Goal: Task Accomplishment & Management: Manage account settings

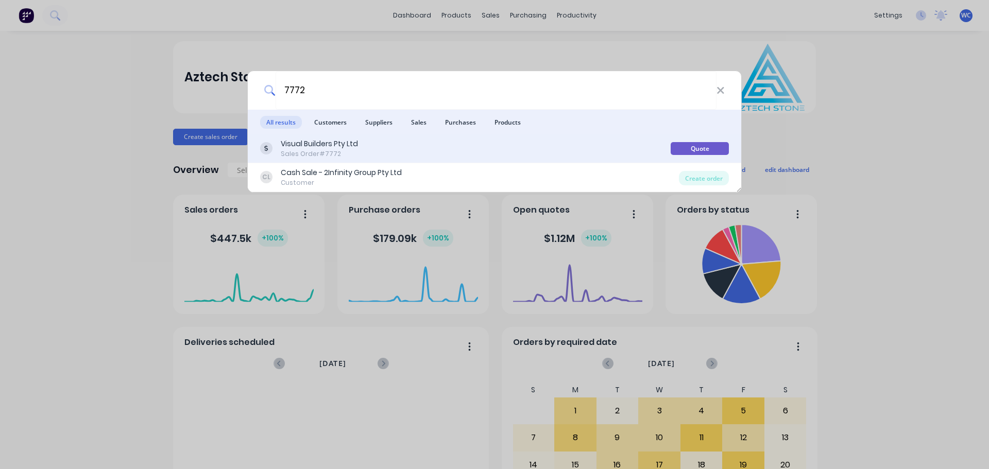
type input "7772"
click at [305, 142] on div "Visual Builders Pty Ltd" at bounding box center [319, 144] width 77 height 11
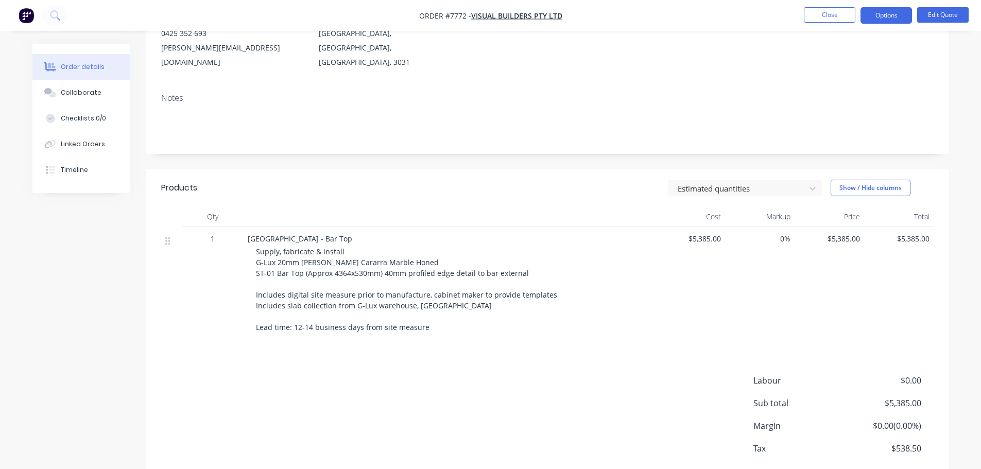
scroll to position [154, 0]
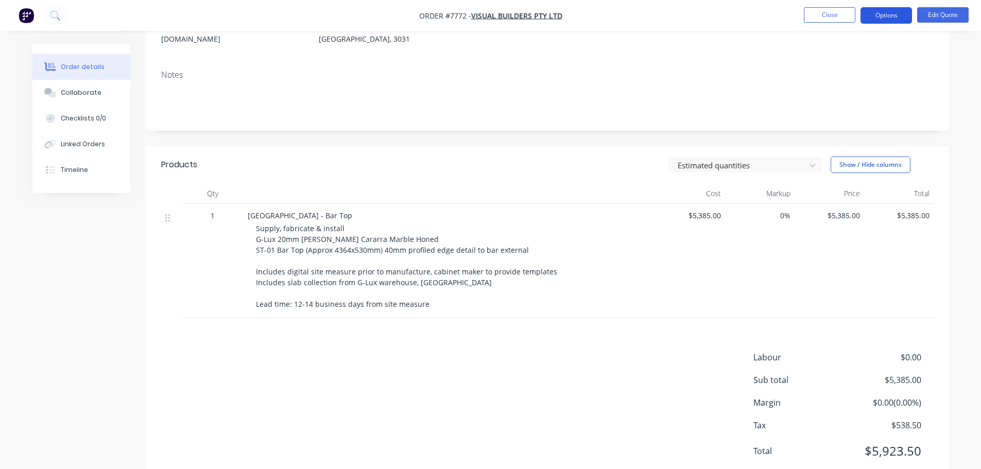
click at [887, 16] on button "Options" at bounding box center [885, 15] width 51 height 16
click at [948, 13] on button "Edit Quote" at bounding box center [942, 14] width 51 height 15
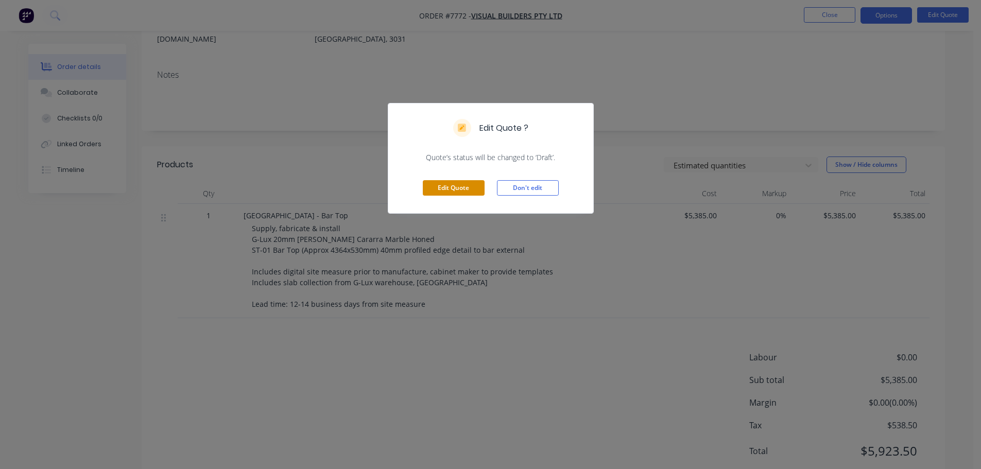
click at [474, 182] on button "Edit Quote" at bounding box center [454, 187] width 62 height 15
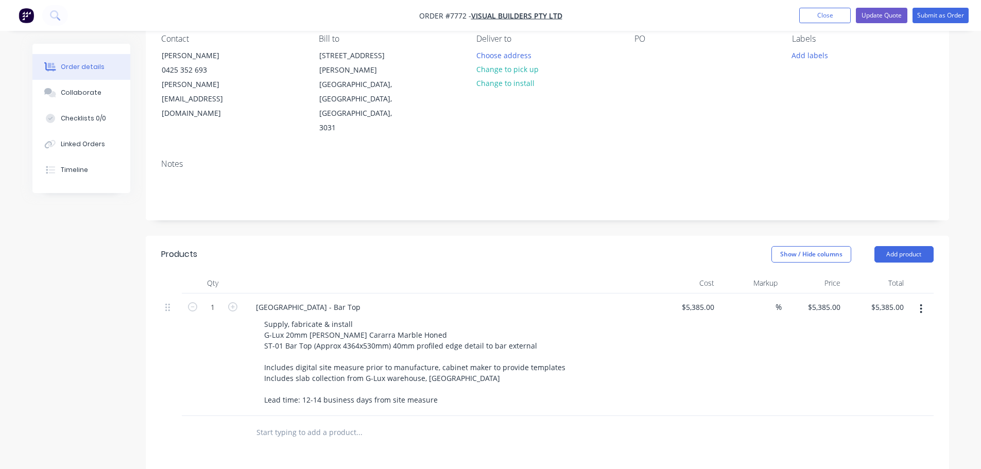
scroll to position [103, 0]
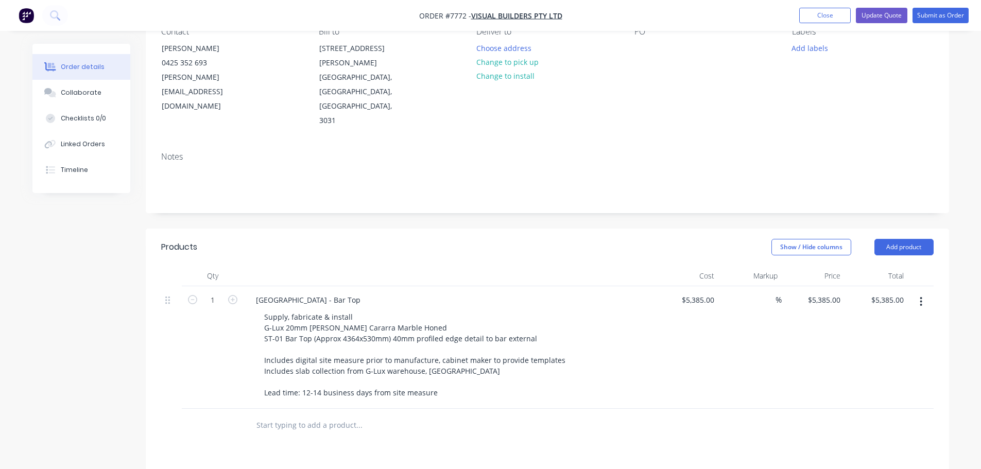
click at [281, 415] on input "text" at bounding box center [359, 425] width 206 height 21
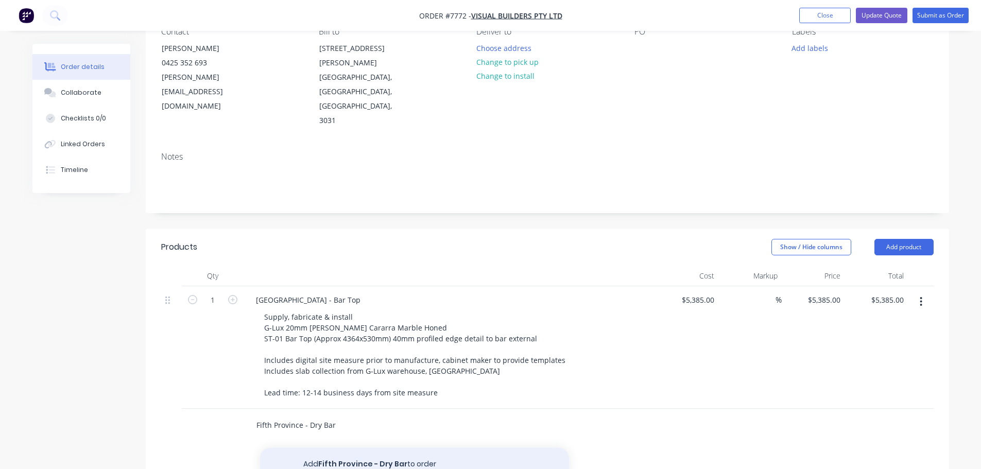
type input "Fifth Province - Dry Bar"
click at [347, 448] on button "Add Fifth Province - Dry Bar to order" at bounding box center [414, 464] width 309 height 33
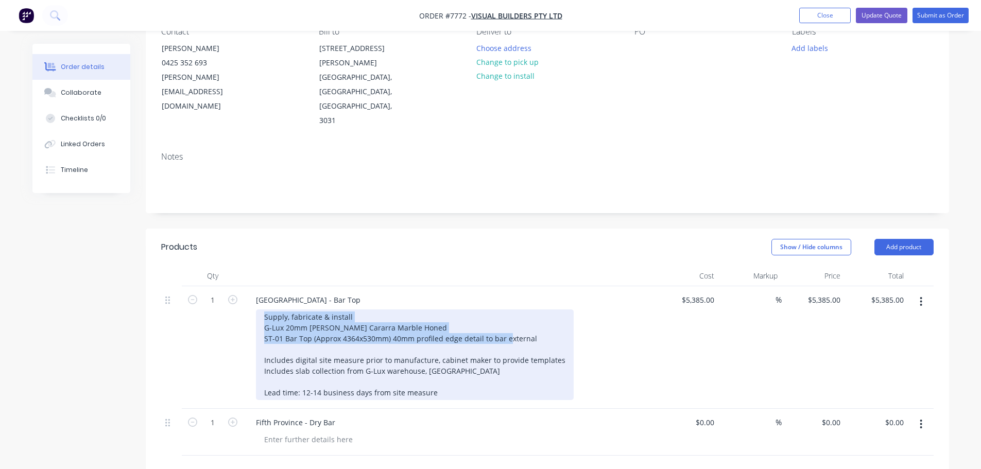
drag, startPoint x: 265, startPoint y: 274, endPoint x: 537, endPoint y: 296, distance: 273.2
click at [538, 309] on div "Supply, fabricate & install G-Lux 20mm [PERSON_NAME] Cararra Marble Honed ST-01…" at bounding box center [415, 354] width 318 height 91
copy div "Supply, fabricate & install G-Lux 20mm [PERSON_NAME] Cararra Marble Honed ST-01…"
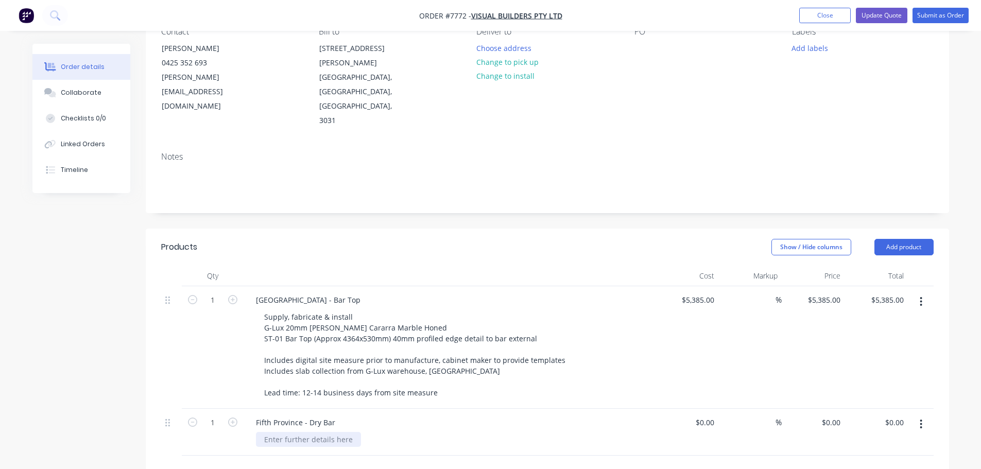
click at [279, 432] on div at bounding box center [308, 439] width 105 height 15
paste div
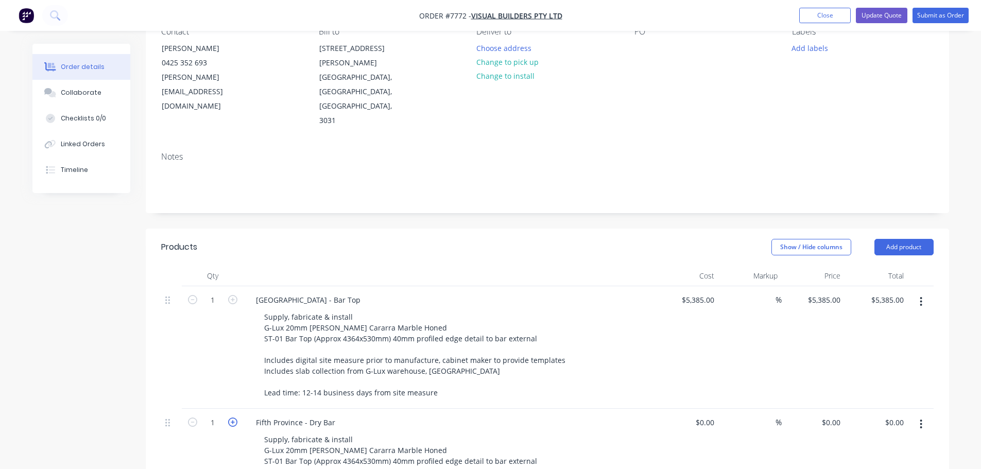
click at [232, 418] on icon "button" at bounding box center [232, 422] width 9 height 9
type input "2"
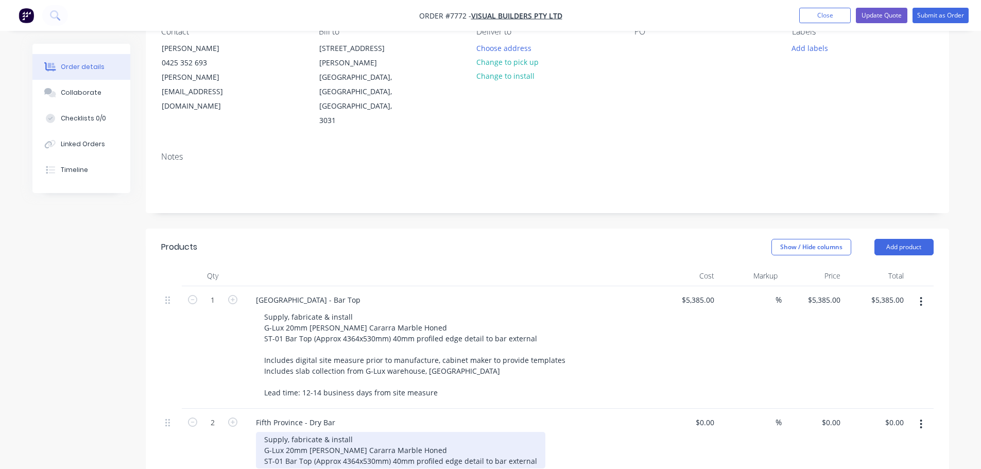
click at [362, 432] on div "Supply, fabricate & install G-Lux 20mm [PERSON_NAME] Cararra Marble Honed ST-01…" at bounding box center [400, 450] width 289 height 37
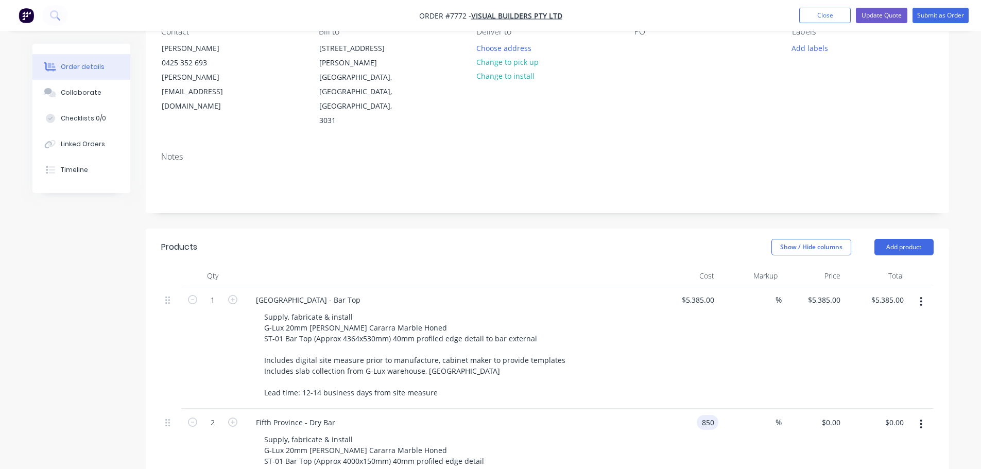
type input "$850.00"
type input "$1,700.00"
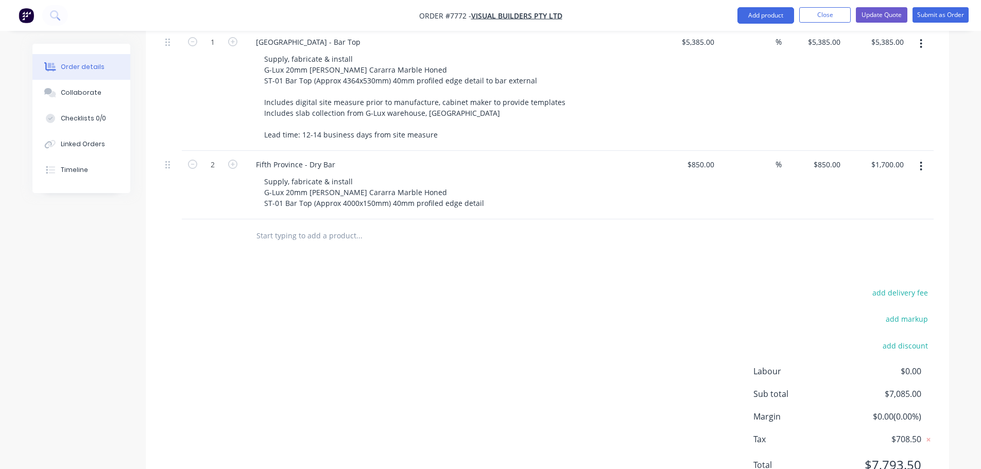
scroll to position [364, 0]
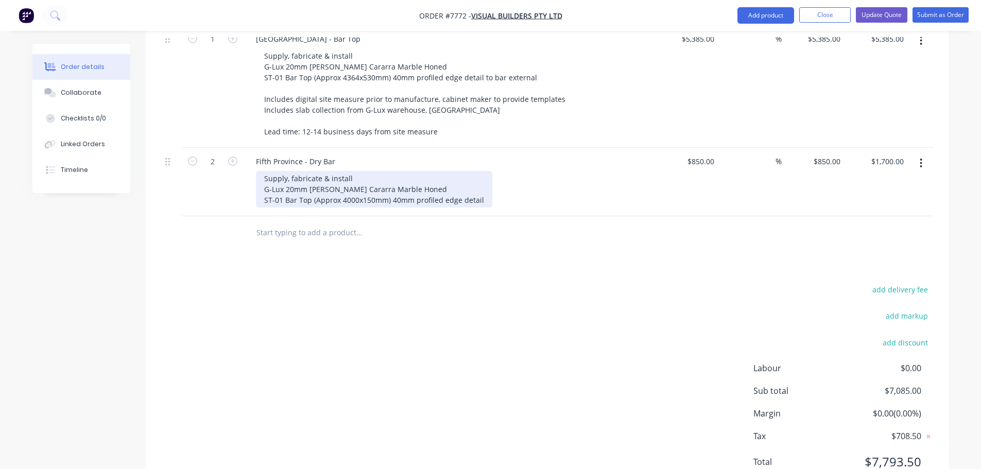
click at [345, 171] on div "Supply, fabricate & install G-Lux 20mm [PERSON_NAME] Cararra Marble Honed ST-01…" at bounding box center [374, 189] width 236 height 37
click at [343, 171] on div "Supply, fabricate & install G-Lux 20mm [PERSON_NAME] Cararra Marble Honed ST-01…" at bounding box center [374, 189] width 236 height 37
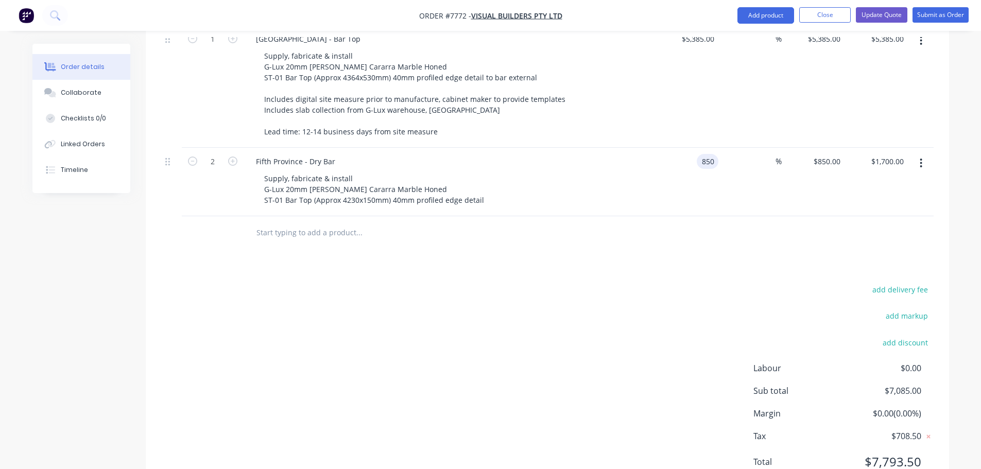
click at [702, 154] on input "850" at bounding box center [710, 161] width 18 height 15
type input "$950.00"
type input "$1,900.00"
click at [881, 11] on button "Update Quote" at bounding box center [881, 14] width 51 height 15
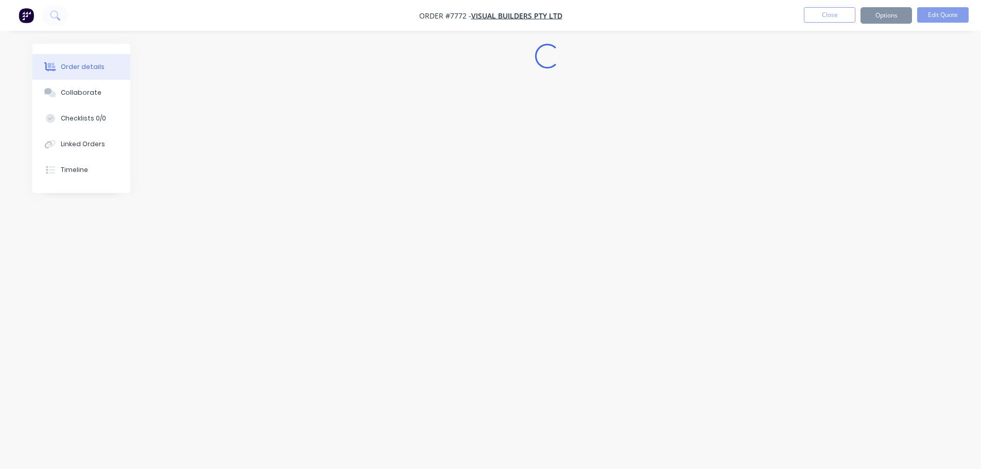
scroll to position [0, 0]
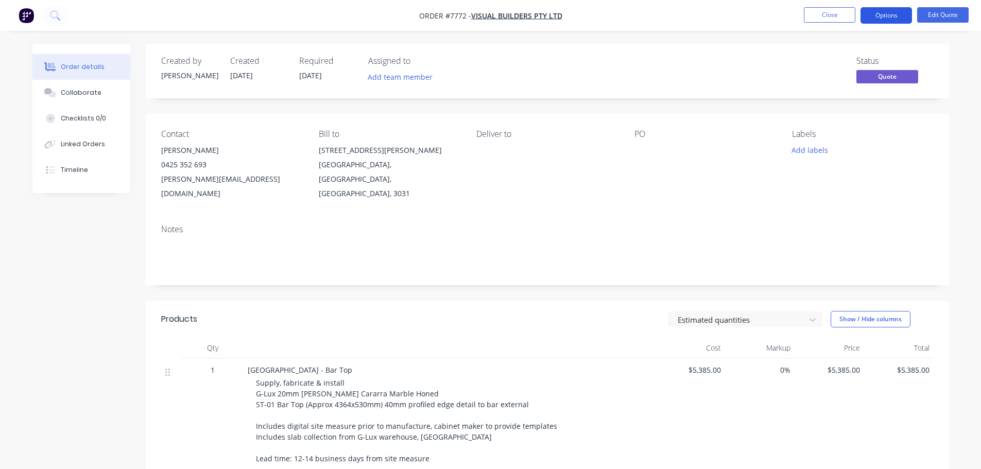
click at [883, 15] on button "Options" at bounding box center [885, 15] width 51 height 16
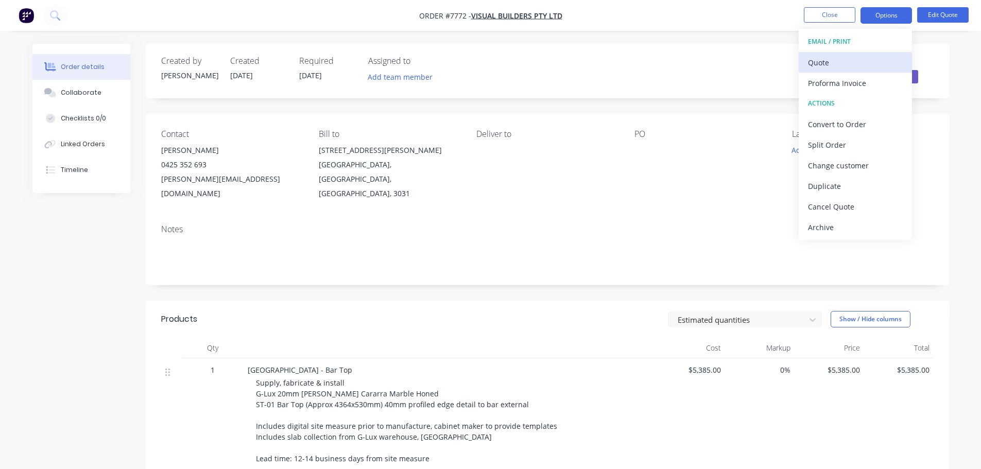
click at [844, 57] on div "Quote" at bounding box center [855, 62] width 95 height 15
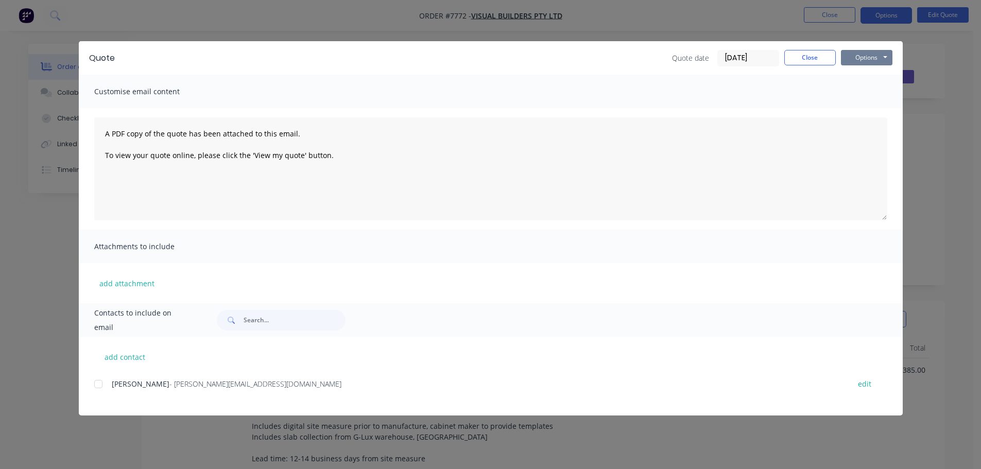
click at [856, 57] on button "Options" at bounding box center [866, 57] width 51 height 15
click at [861, 74] on button "Preview" at bounding box center [874, 75] width 66 height 17
click at [825, 56] on button "Close" at bounding box center [809, 57] width 51 height 15
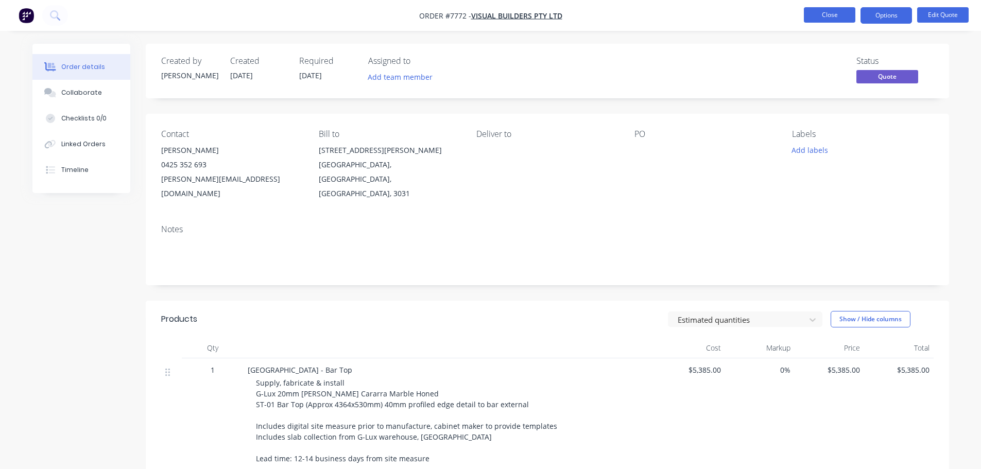
click at [815, 12] on button "Close" at bounding box center [829, 14] width 51 height 15
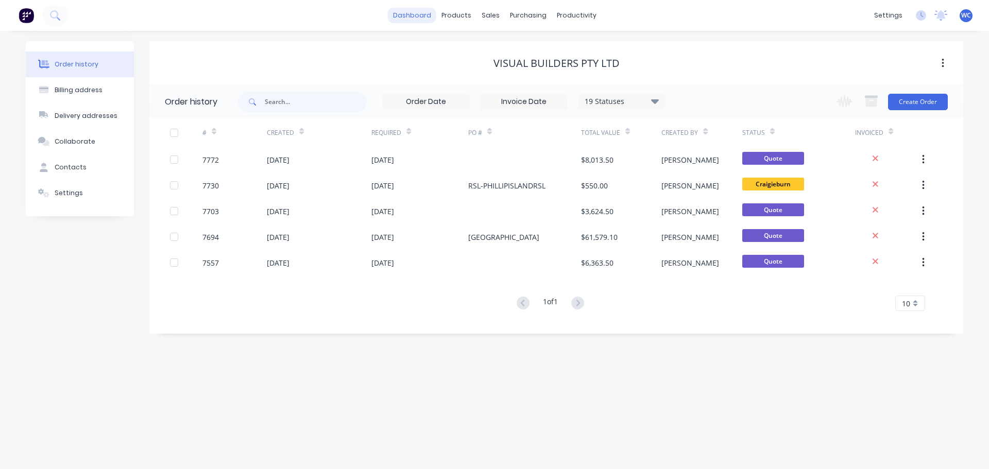
click at [422, 14] on link "dashboard" at bounding box center [412, 15] width 48 height 15
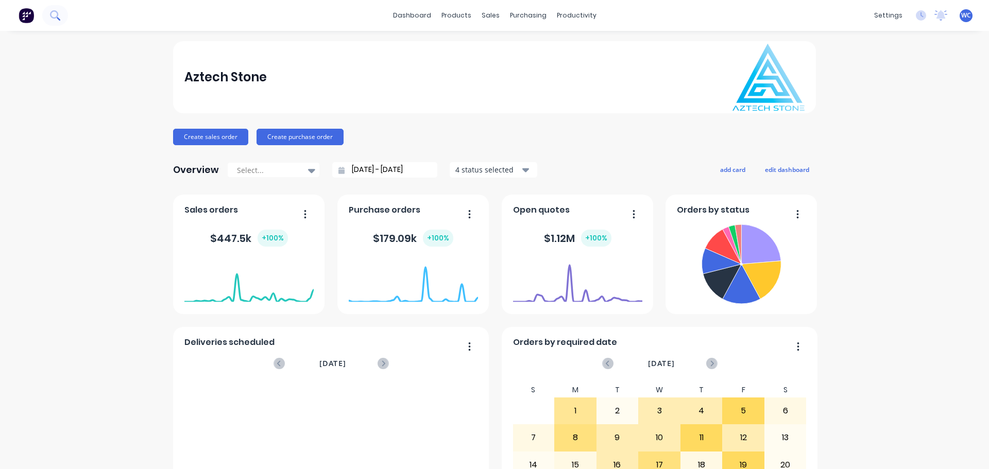
click at [62, 15] on button at bounding box center [55, 15] width 26 height 21
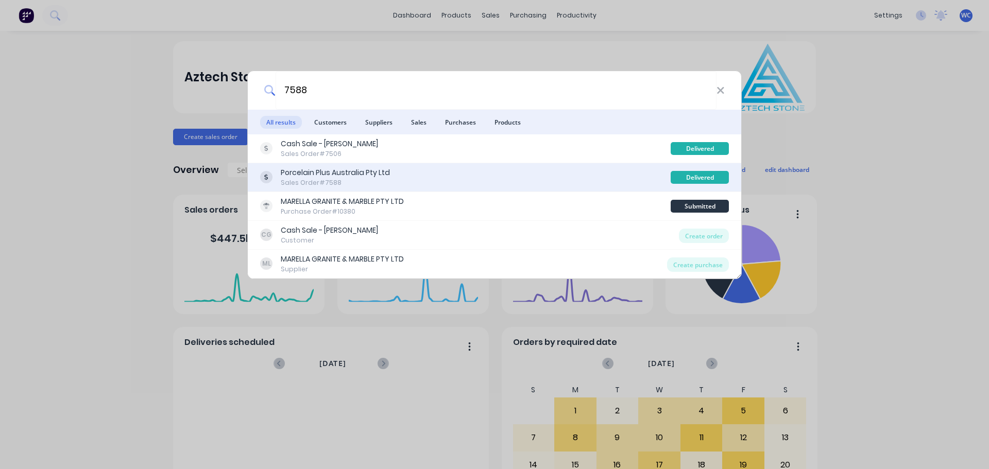
type input "7588"
click at [343, 178] on div "Porcelain Plus Australia Pty Ltd" at bounding box center [335, 172] width 109 height 11
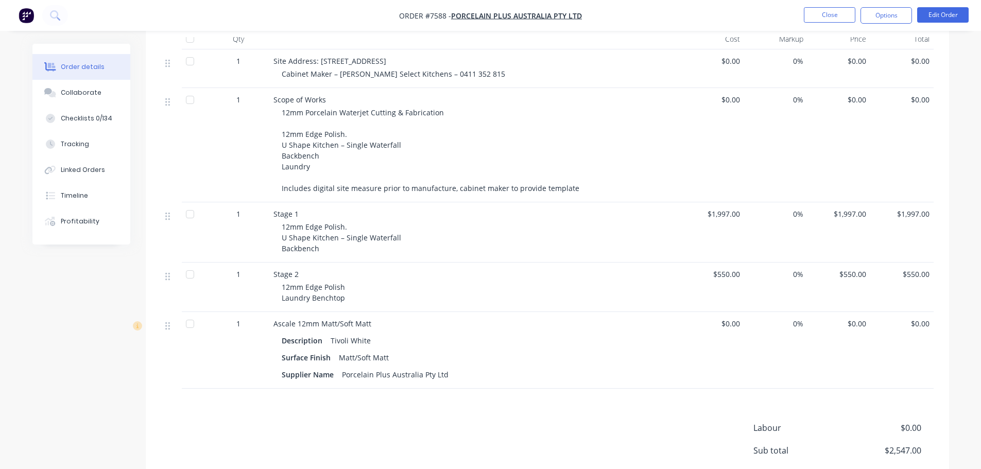
scroll to position [257, 0]
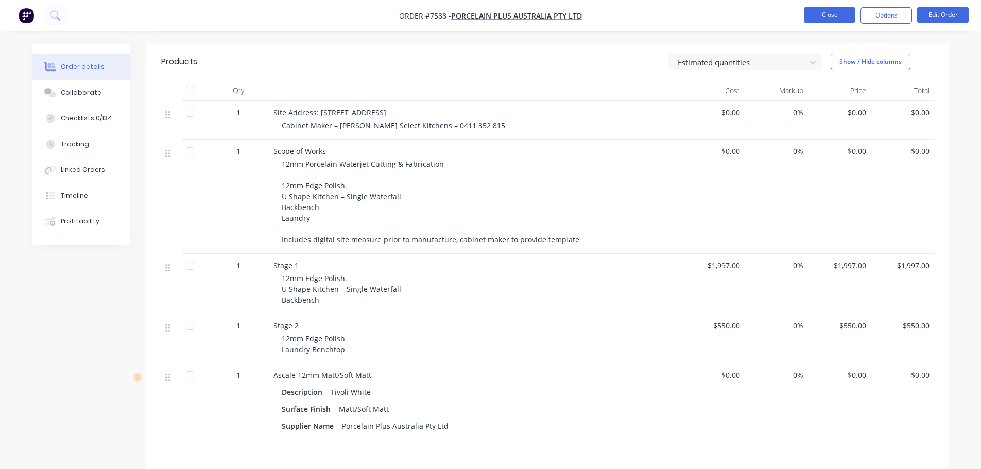
click at [827, 18] on button "Close" at bounding box center [829, 14] width 51 height 15
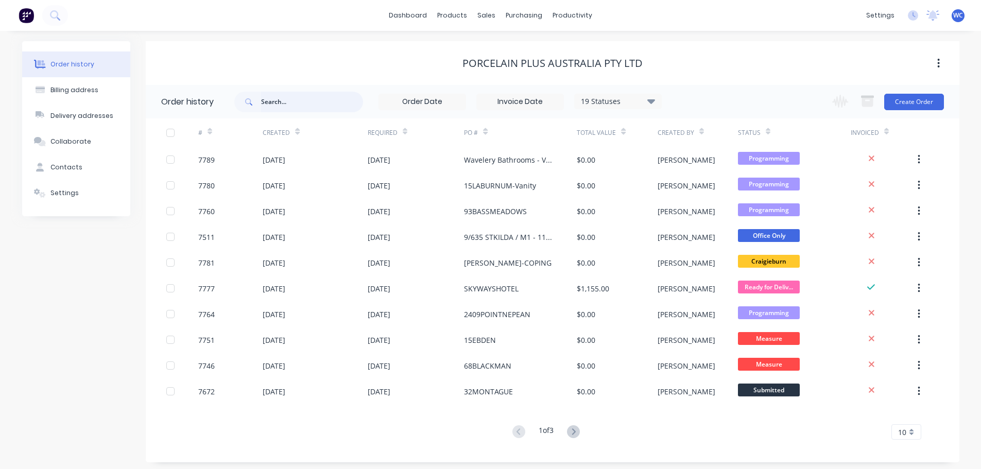
click at [267, 105] on input "text" at bounding box center [312, 102] width 102 height 21
type input "7676"
click at [412, 16] on link "dashboard" at bounding box center [408, 15] width 48 height 15
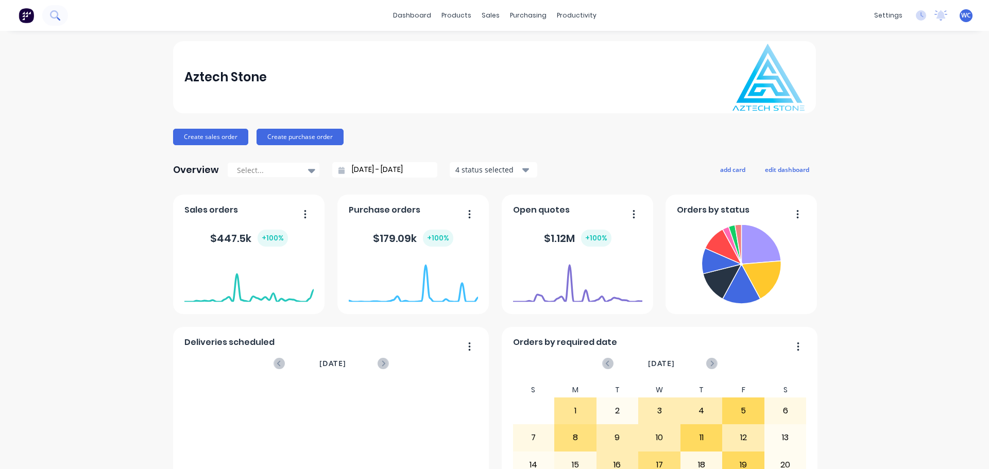
click at [63, 18] on button at bounding box center [55, 15] width 26 height 21
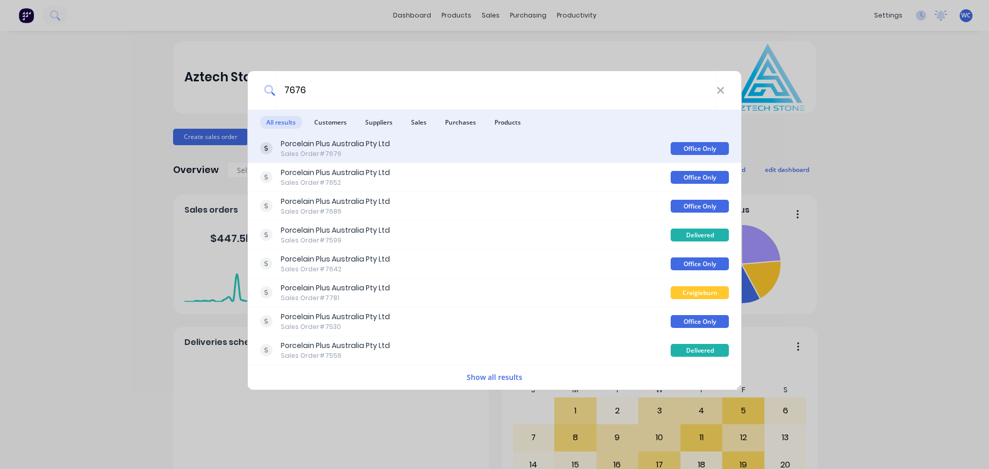
type input "7676"
click at [309, 148] on div "Porcelain Plus Australia Pty Ltd" at bounding box center [335, 144] width 109 height 11
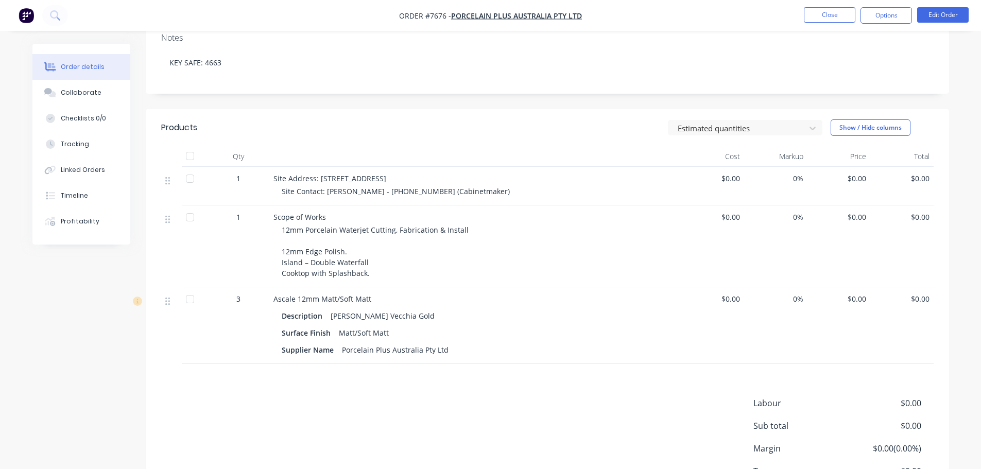
scroll to position [206, 0]
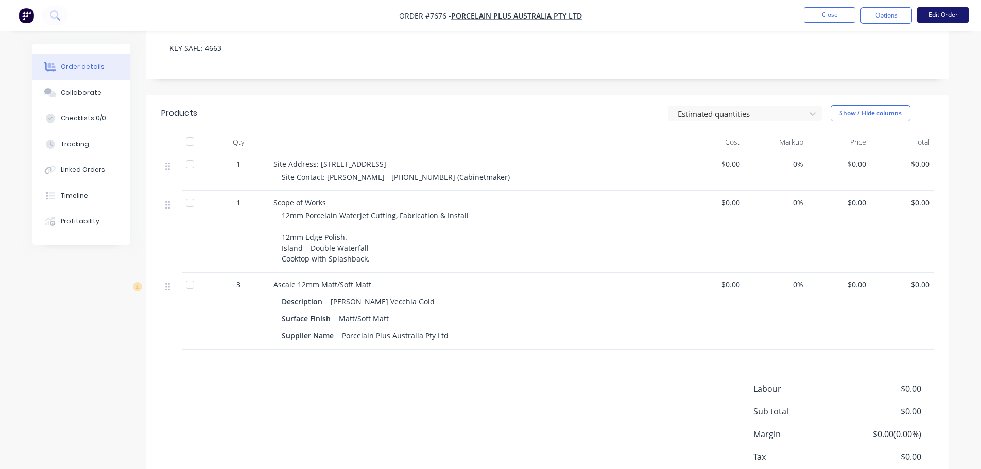
click at [938, 11] on button "Edit Order" at bounding box center [942, 14] width 51 height 15
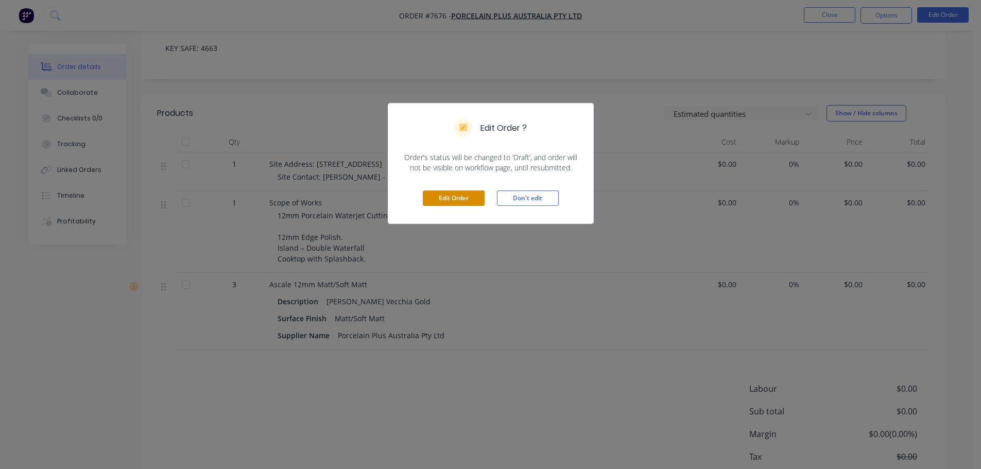
click at [442, 196] on button "Edit Order" at bounding box center [454, 198] width 62 height 15
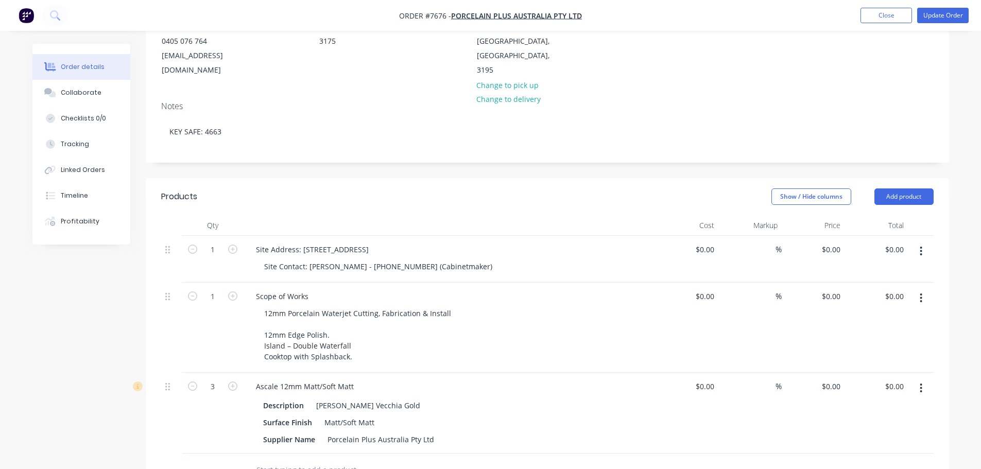
scroll to position [154, 0]
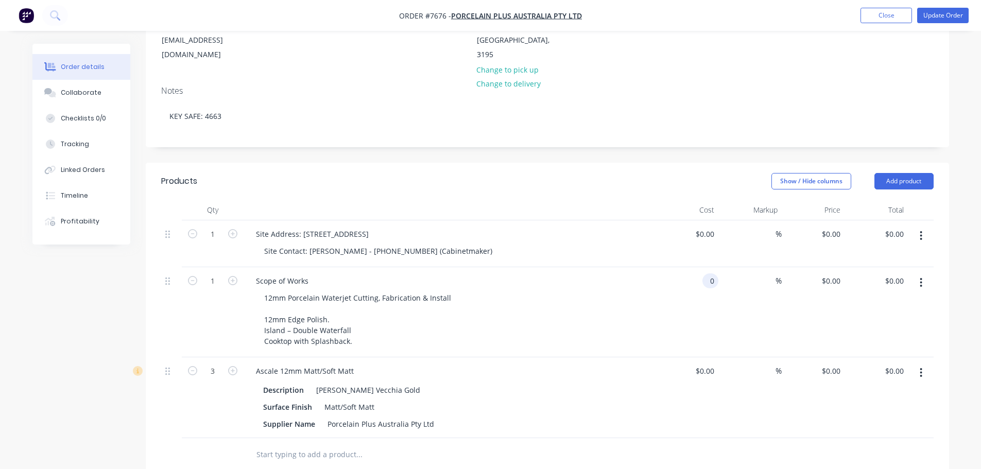
click at [706, 273] on div "0 0" at bounding box center [712, 280] width 12 height 15
type input "$2,950.00"
click at [933, 15] on button "Update Order" at bounding box center [942, 15] width 51 height 15
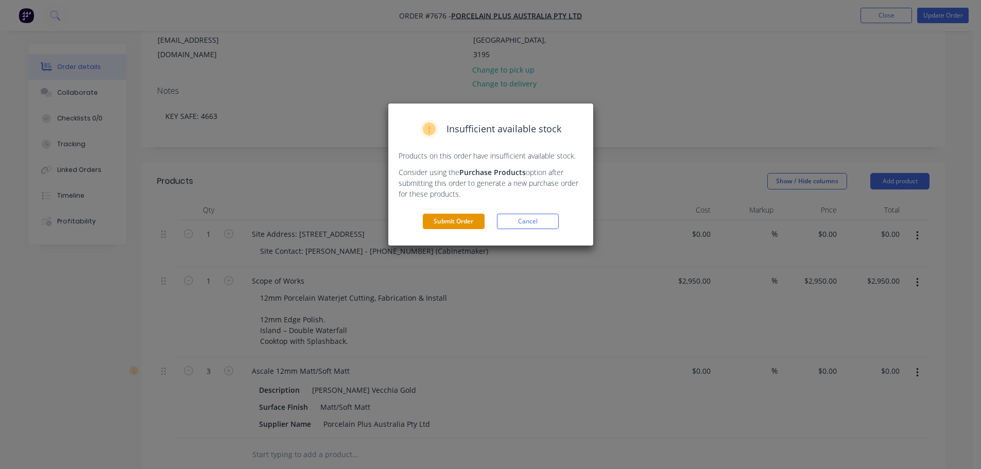
click at [437, 224] on button "Submit Order" at bounding box center [454, 221] width 62 height 15
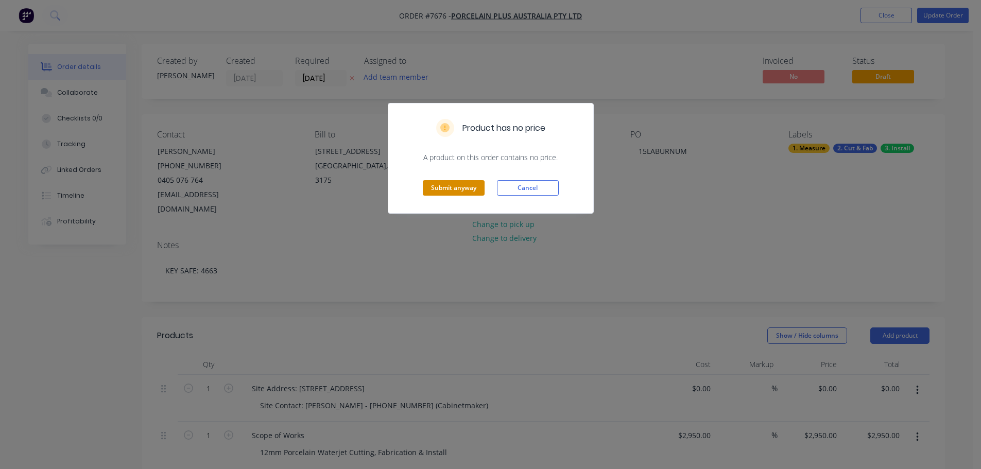
click at [460, 185] on button "Submit anyway" at bounding box center [454, 187] width 62 height 15
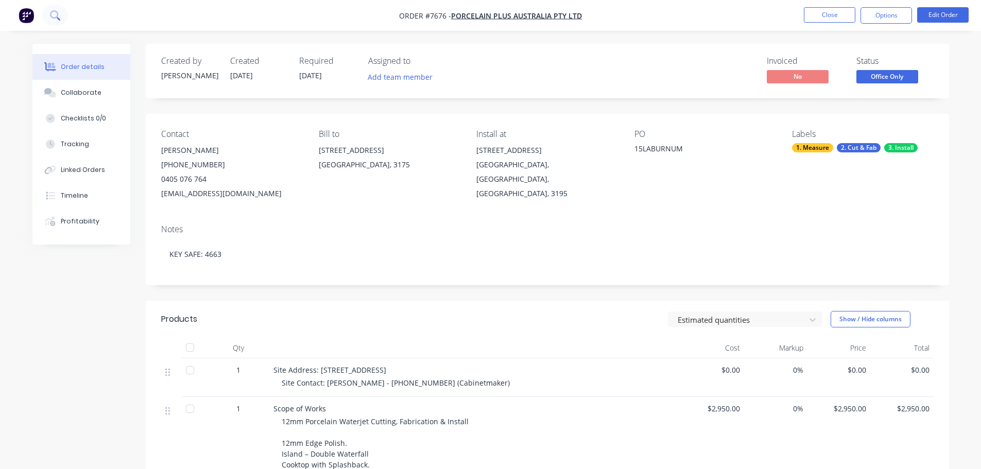
click at [58, 16] on icon at bounding box center [54, 14] width 8 height 8
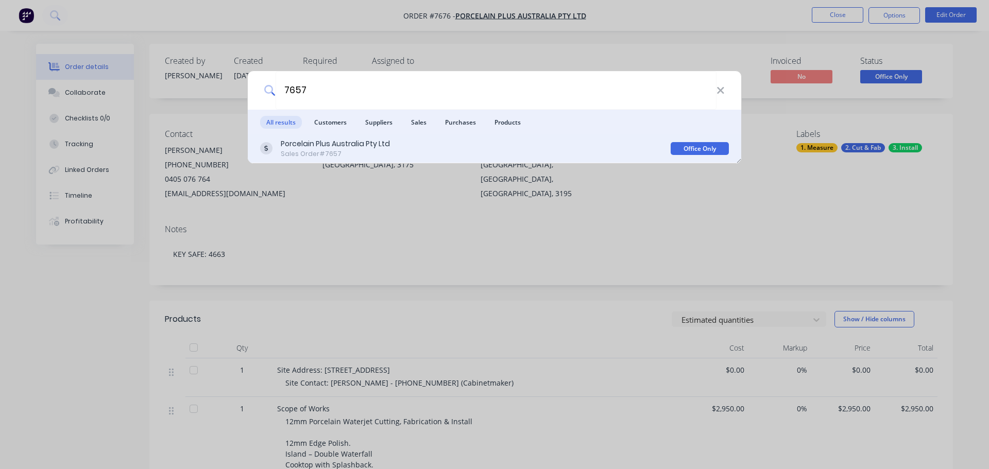
type input "7657"
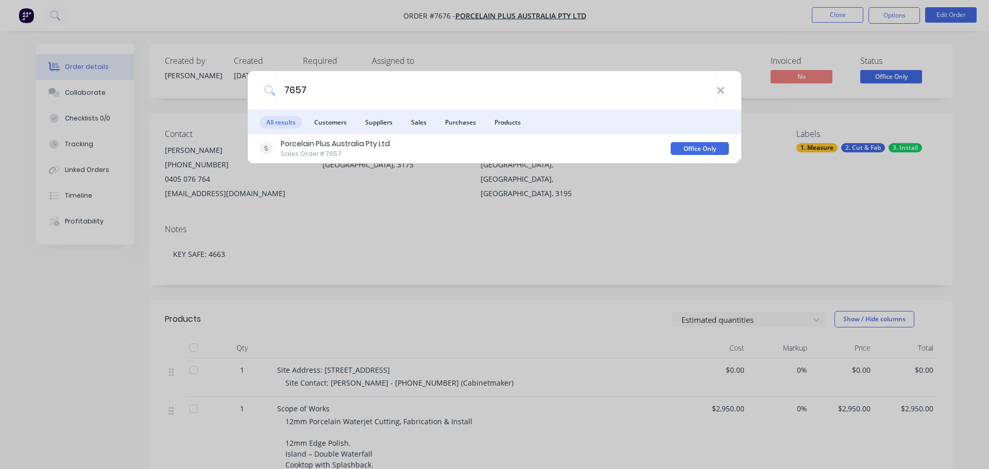
click at [334, 148] on div "Porcelain Plus Australia Pty Ltd Sales Order #7657" at bounding box center [335, 149] width 109 height 20
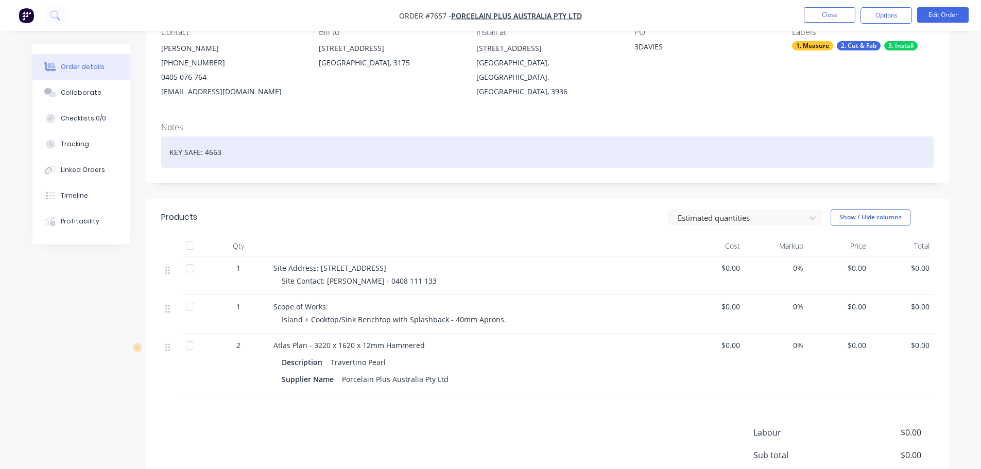
scroll to position [103, 0]
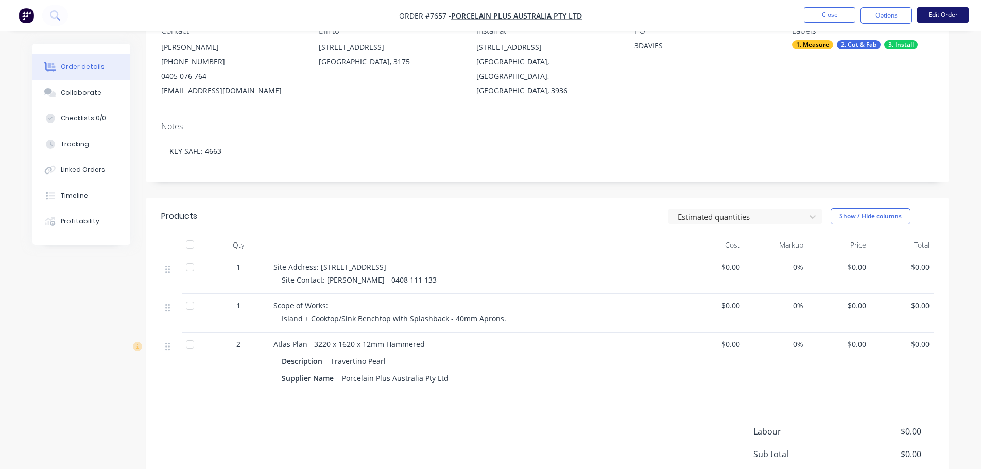
click at [941, 13] on button "Edit Order" at bounding box center [942, 14] width 51 height 15
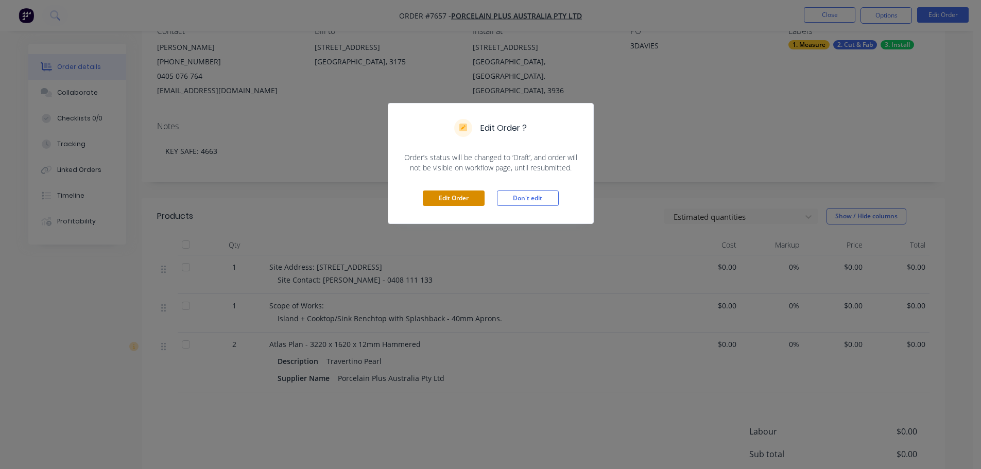
click at [443, 199] on button "Edit Order" at bounding box center [454, 198] width 62 height 15
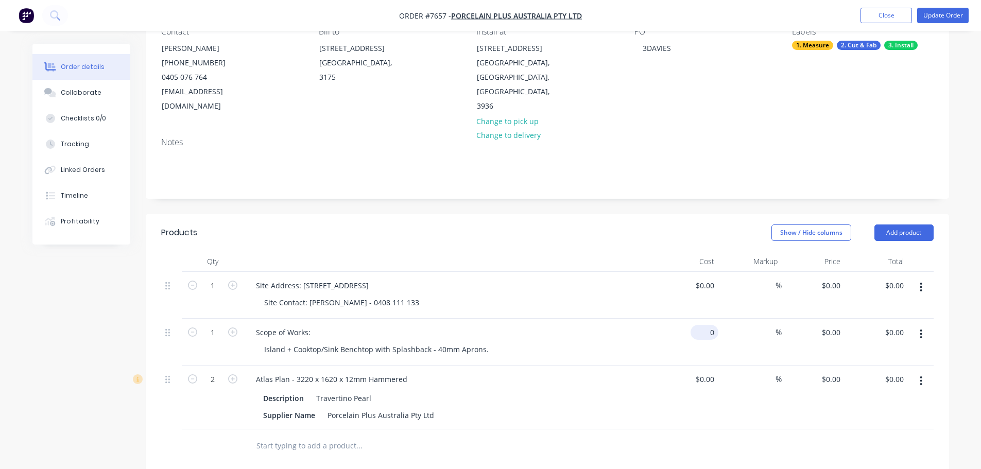
click at [701, 321] on div "0 $0.00" at bounding box center [686, 342] width 63 height 47
type input "$3,075.00"
click at [947, 17] on button "Update Order" at bounding box center [942, 15] width 51 height 15
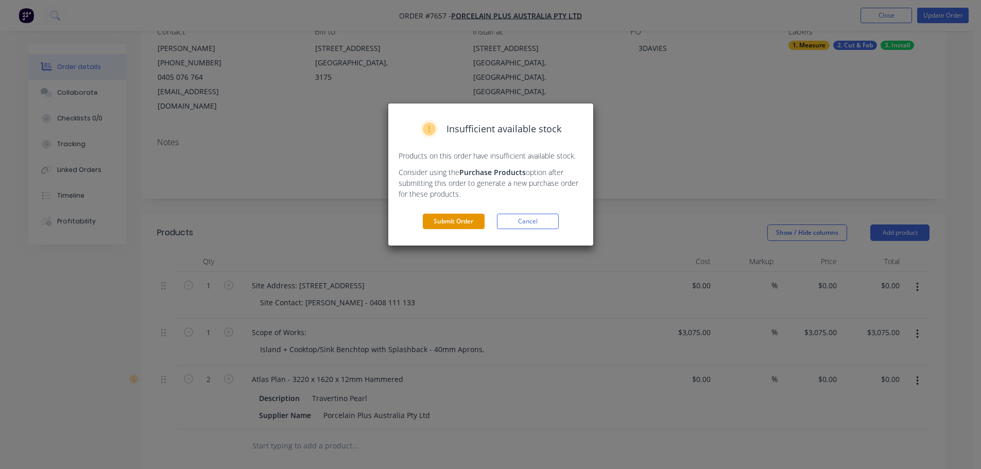
click at [466, 222] on button "Submit Order" at bounding box center [454, 221] width 62 height 15
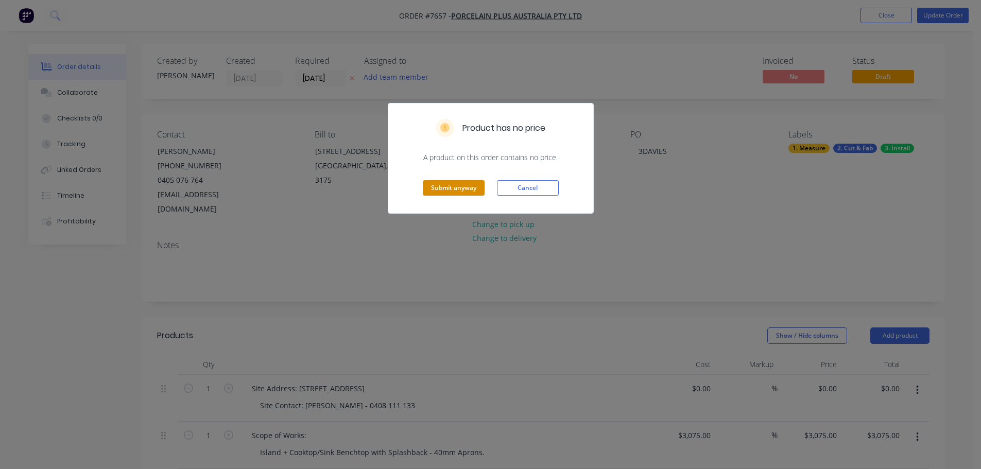
click at [470, 183] on button "Submit anyway" at bounding box center [454, 187] width 62 height 15
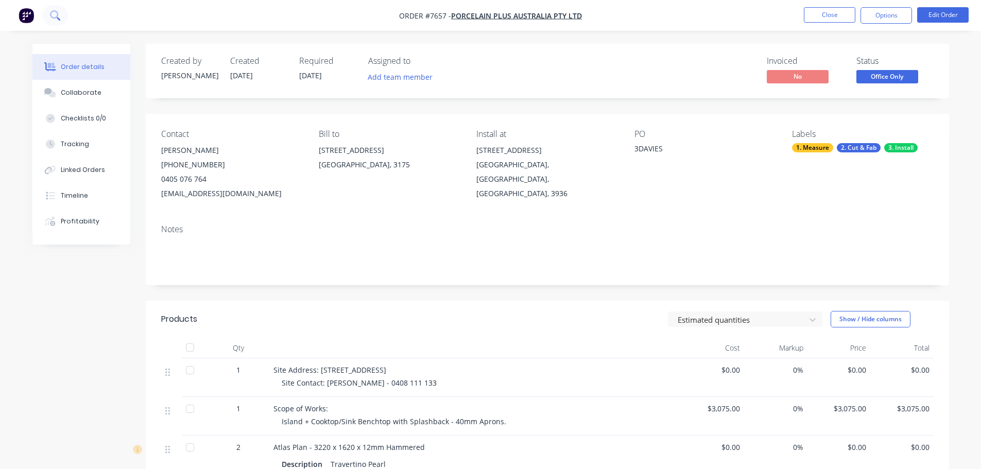
click at [57, 16] on icon at bounding box center [54, 14] width 8 height 8
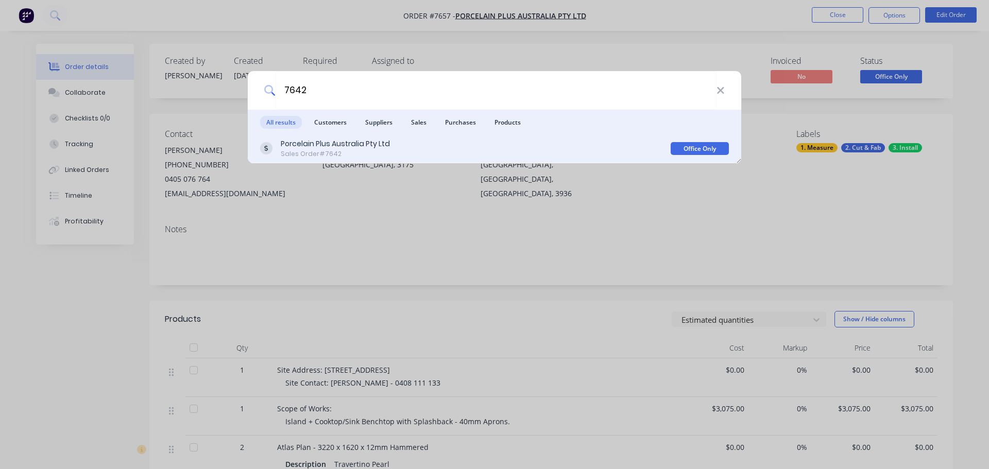
type input "7642"
click at [342, 148] on div "Porcelain Plus Australia Pty Ltd" at bounding box center [335, 144] width 109 height 11
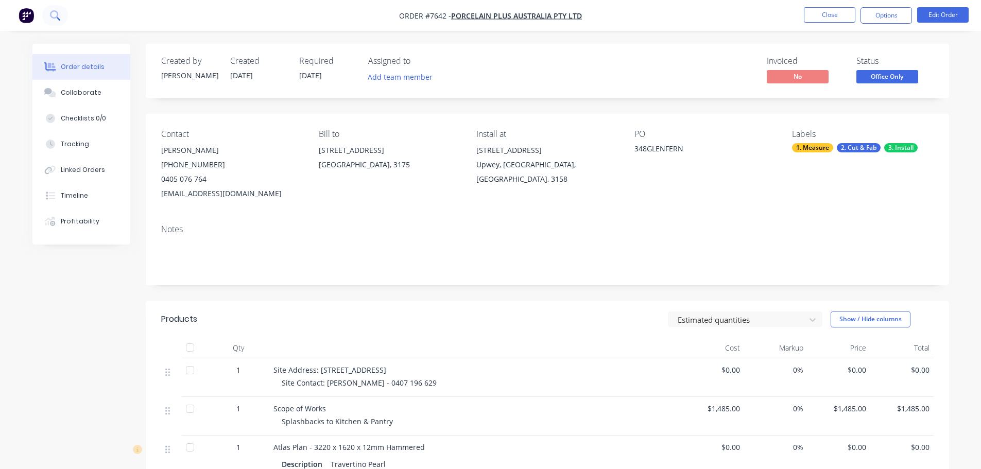
click at [62, 16] on button at bounding box center [55, 15] width 26 height 21
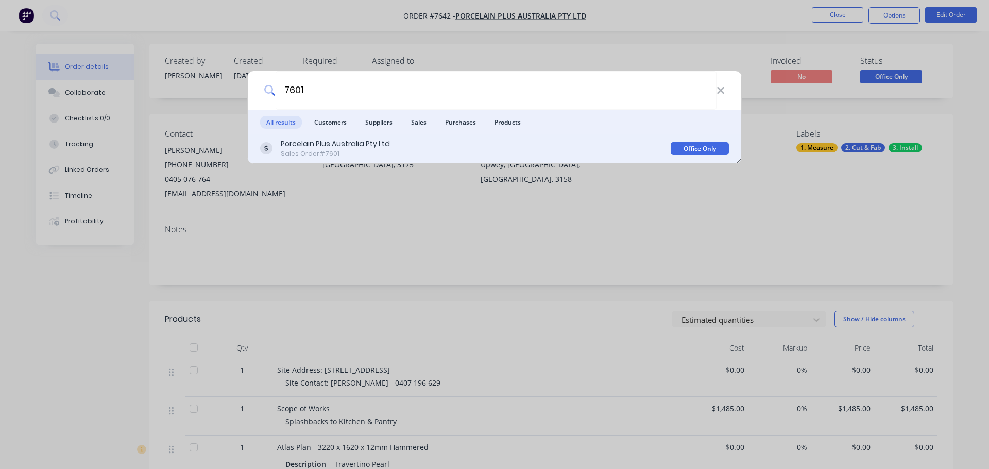
type input "7601"
click at [325, 141] on div "Porcelain Plus Australia Pty Ltd" at bounding box center [335, 144] width 109 height 11
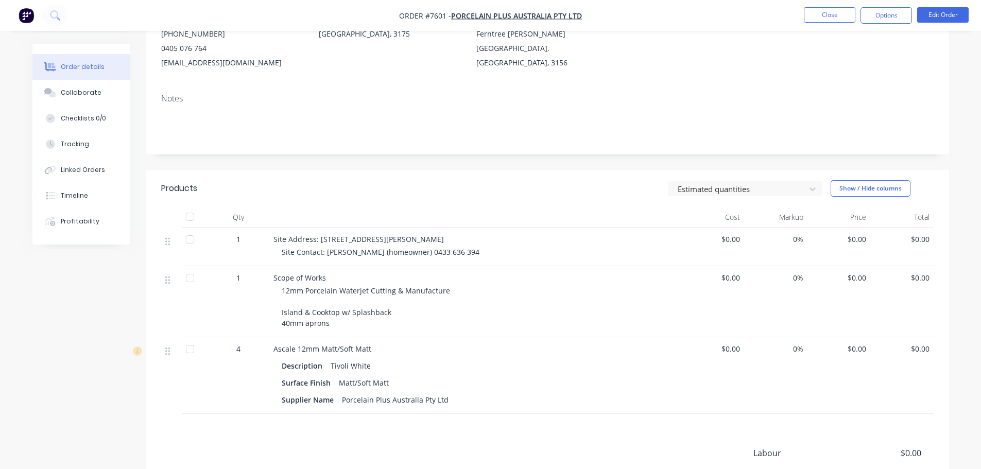
scroll to position [154, 0]
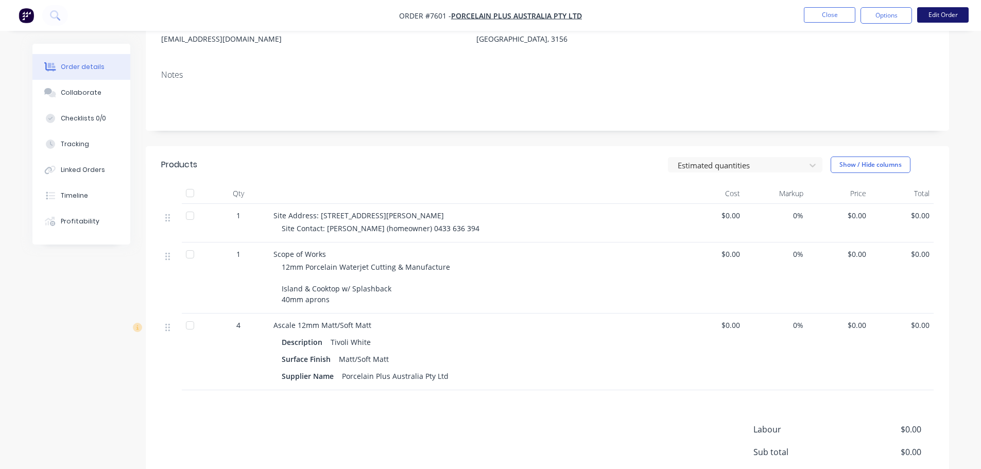
click at [945, 16] on button "Edit Order" at bounding box center [942, 14] width 51 height 15
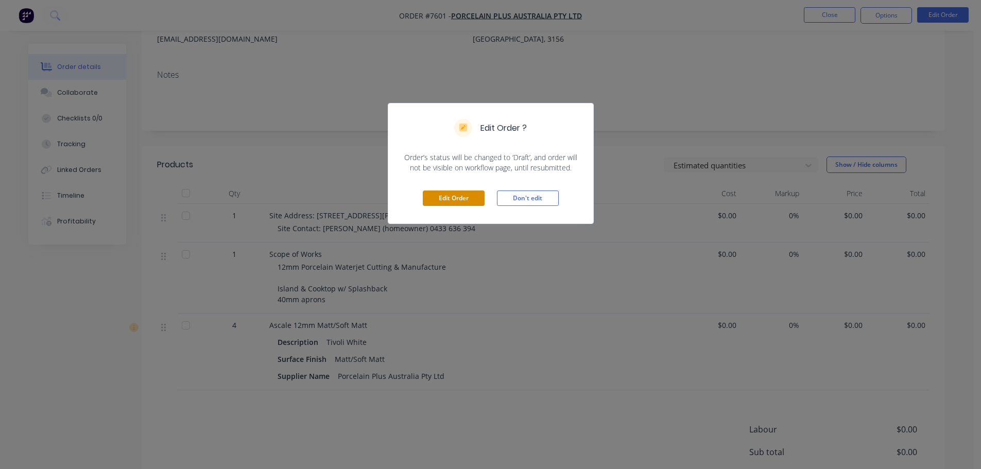
click at [468, 202] on button "Edit Order" at bounding box center [454, 198] width 62 height 15
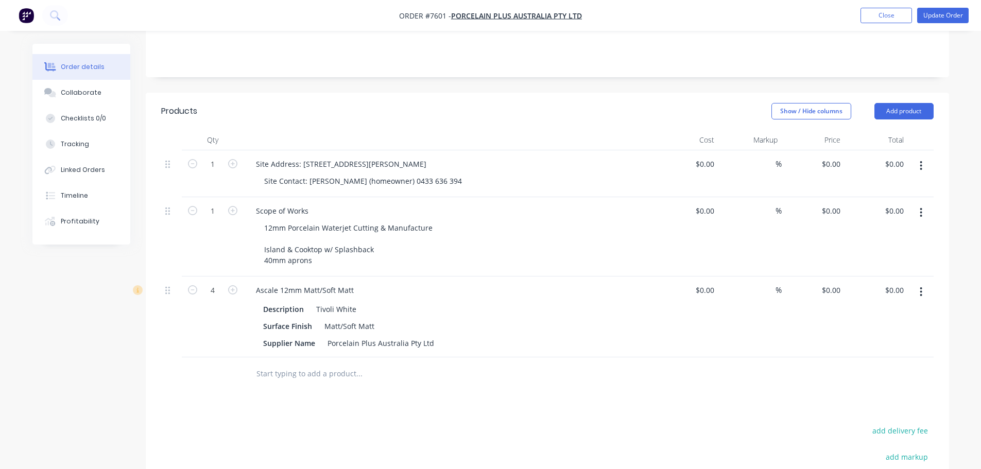
scroll to position [257, 0]
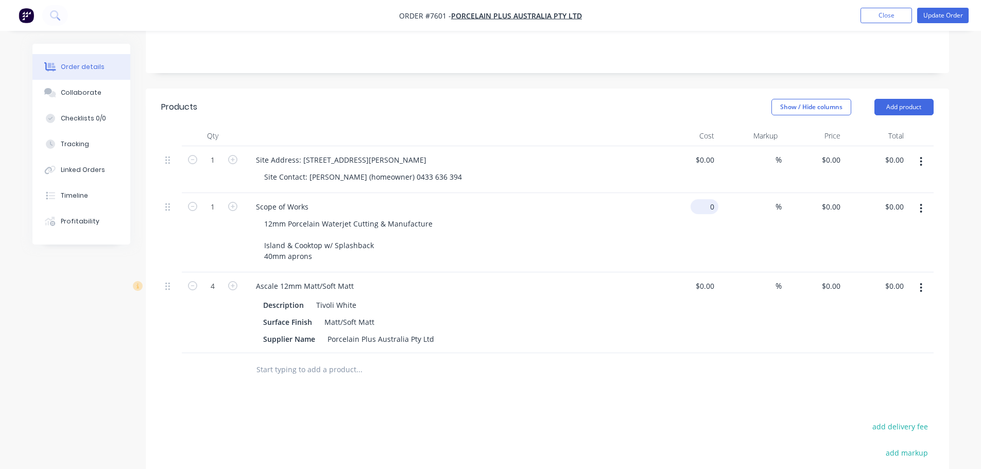
click at [701, 193] on div "0 $0.00" at bounding box center [686, 232] width 63 height 79
type input "$4,680.00"
click at [947, 12] on button "Update Order" at bounding box center [942, 15] width 51 height 15
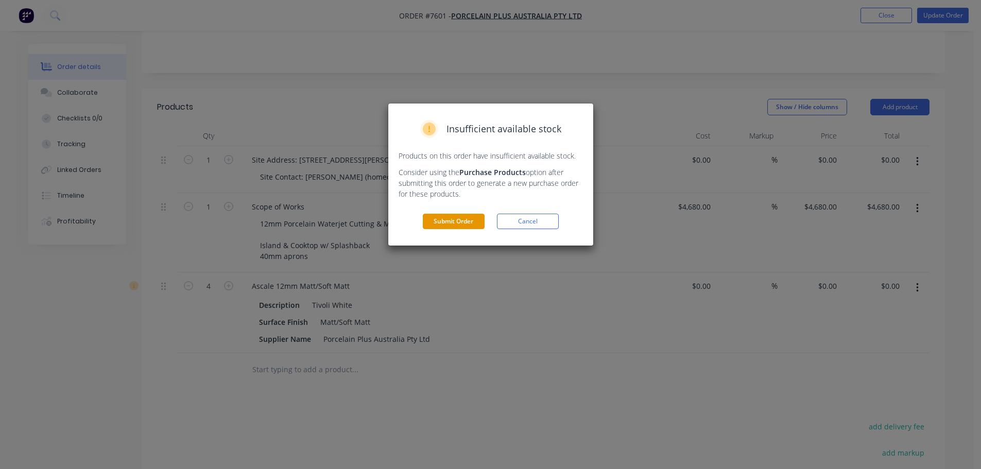
click at [439, 224] on button "Submit Order" at bounding box center [454, 221] width 62 height 15
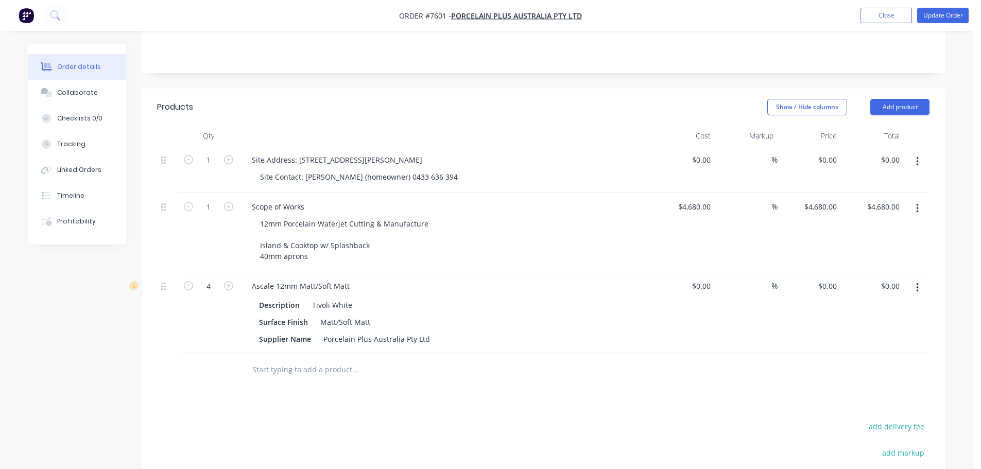
scroll to position [0, 0]
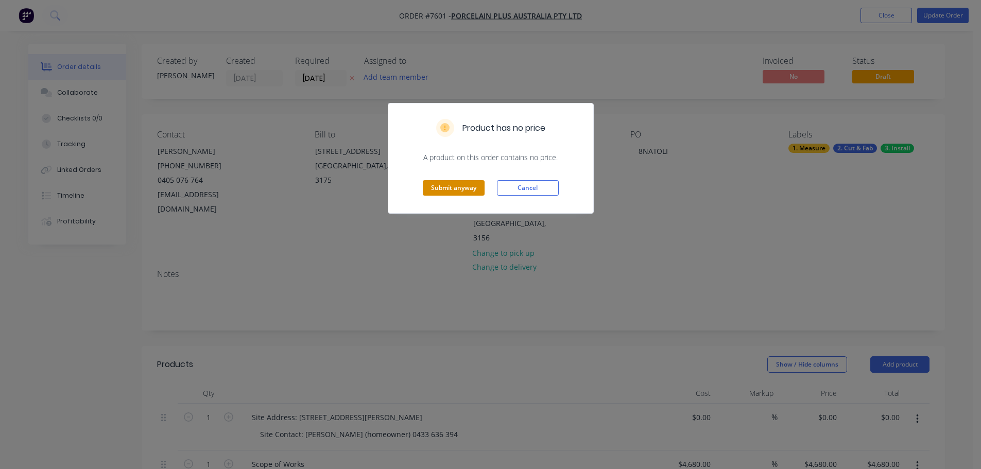
click at [454, 190] on button "Submit anyway" at bounding box center [454, 187] width 62 height 15
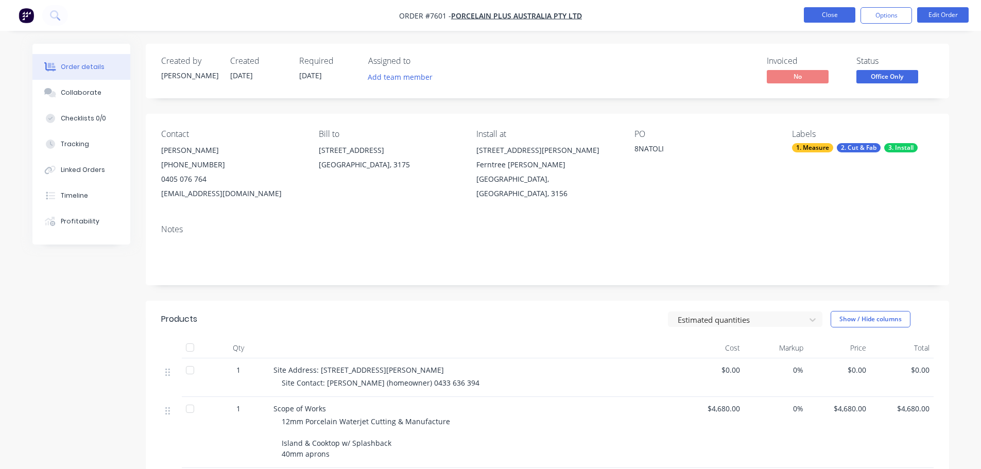
click at [832, 12] on button "Close" at bounding box center [829, 14] width 51 height 15
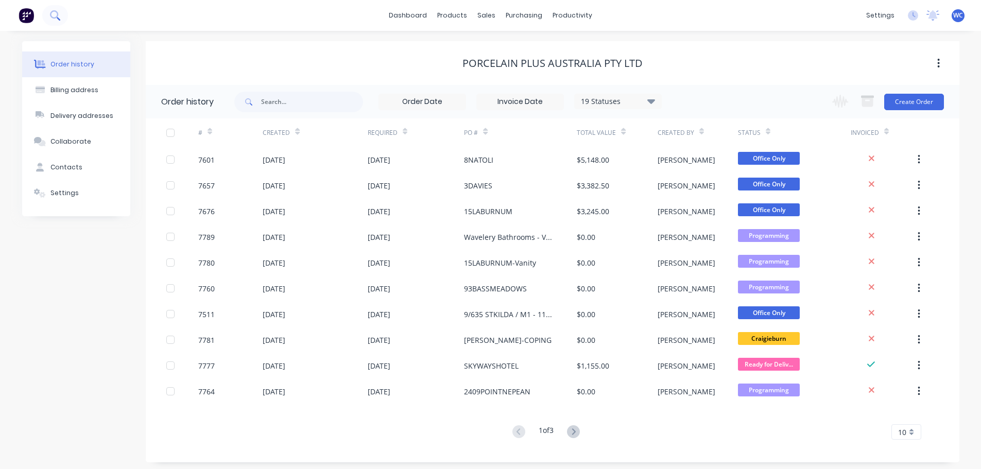
click at [62, 10] on button at bounding box center [55, 15] width 26 height 21
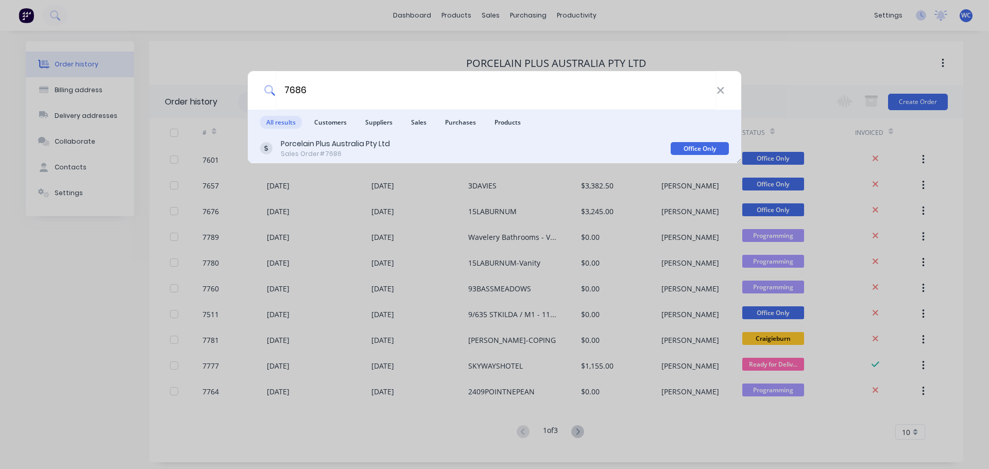
type input "7686"
click at [314, 148] on div "Porcelain Plus Australia Pty Ltd" at bounding box center [335, 144] width 109 height 11
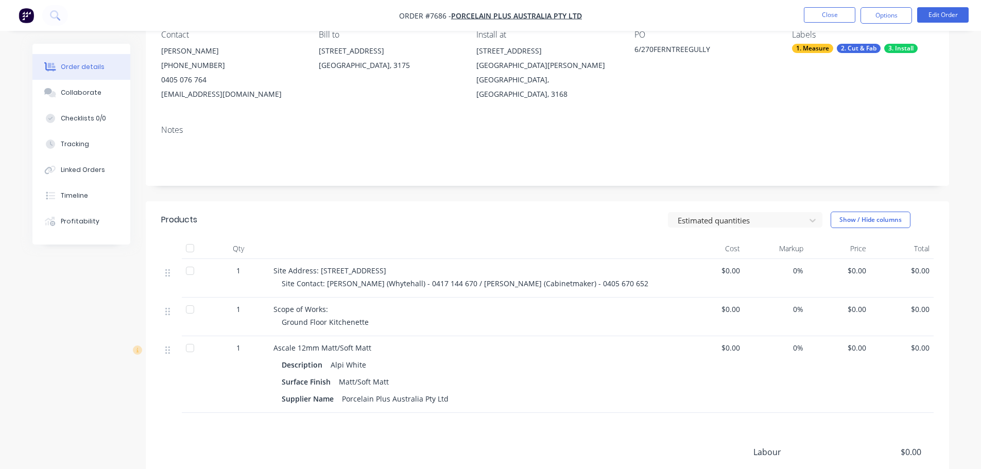
scroll to position [103, 0]
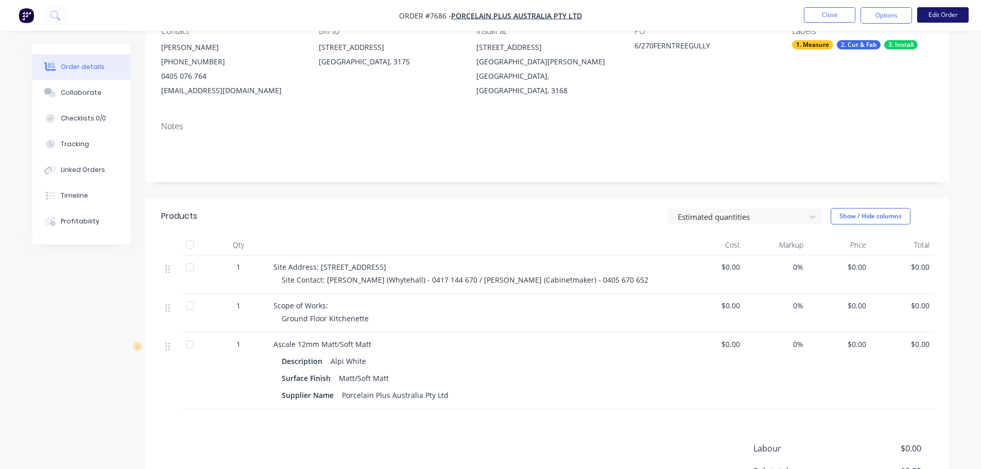
click at [934, 12] on button "Edit Order" at bounding box center [942, 14] width 51 height 15
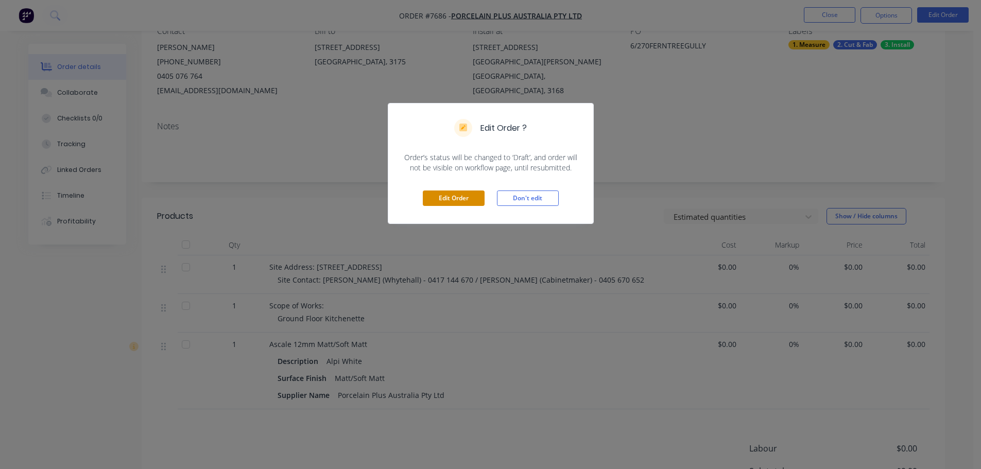
click at [471, 200] on button "Edit Order" at bounding box center [454, 198] width 62 height 15
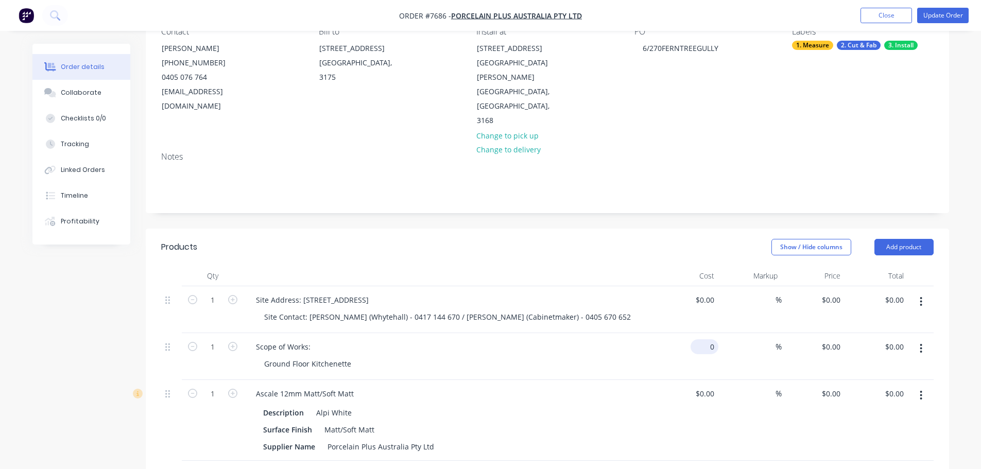
click at [701, 333] on div "0 $0.00" at bounding box center [686, 356] width 63 height 47
type input "$500.00"
click at [700, 339] on div "500 $500.00" at bounding box center [700, 346] width 36 height 15
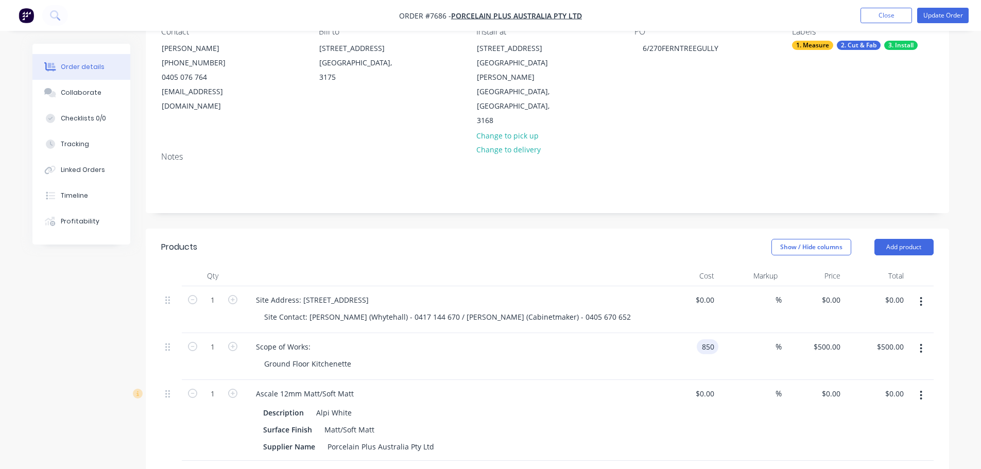
type input "$850.00"
click at [933, 13] on button "Update Order" at bounding box center [942, 15] width 51 height 15
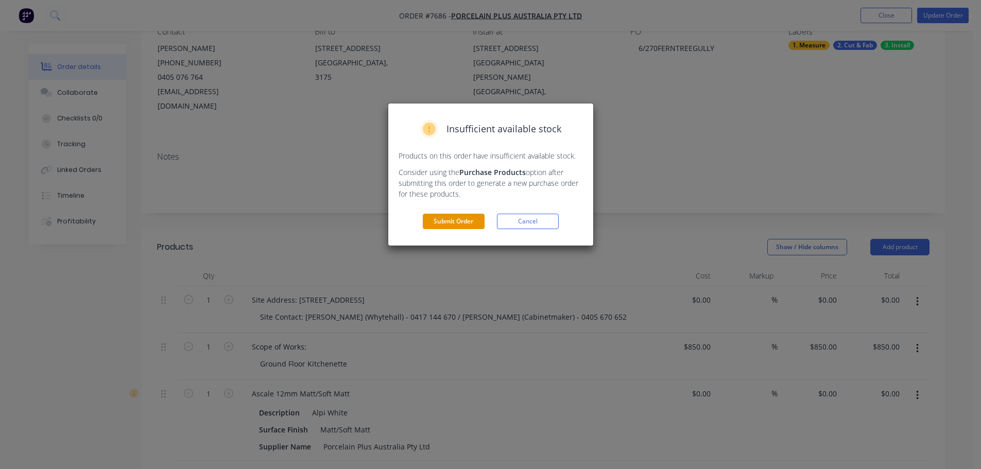
click at [460, 219] on button "Submit Order" at bounding box center [454, 221] width 62 height 15
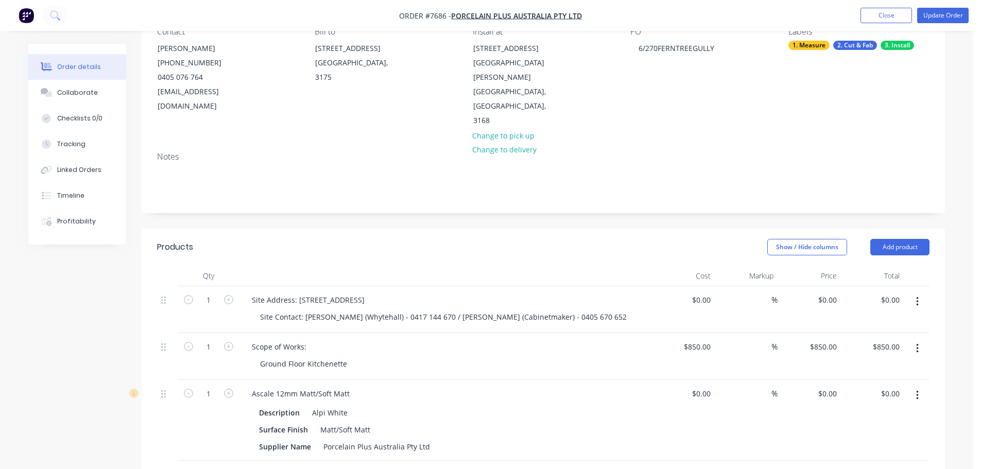
scroll to position [0, 0]
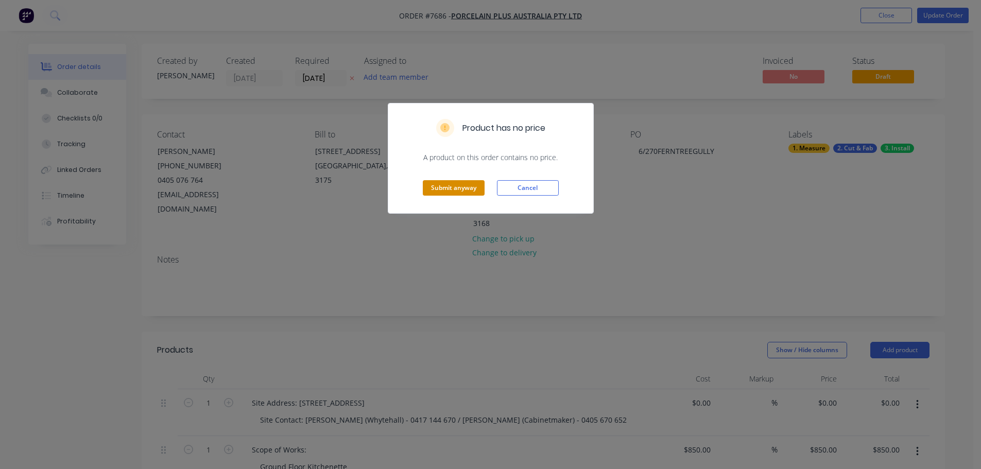
click at [463, 191] on button "Submit anyway" at bounding box center [454, 187] width 62 height 15
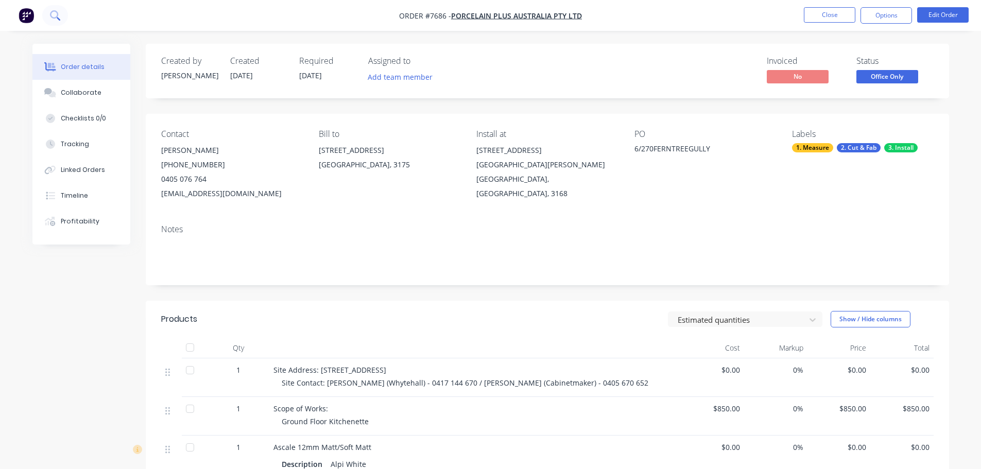
click at [51, 12] on icon at bounding box center [54, 14] width 8 height 8
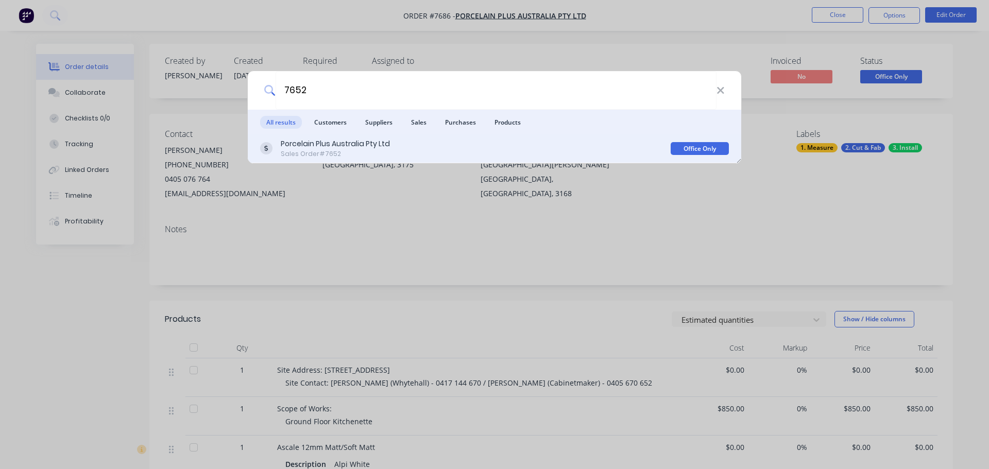
type input "7652"
click at [323, 143] on div "Porcelain Plus Australia Pty Ltd" at bounding box center [335, 144] width 109 height 11
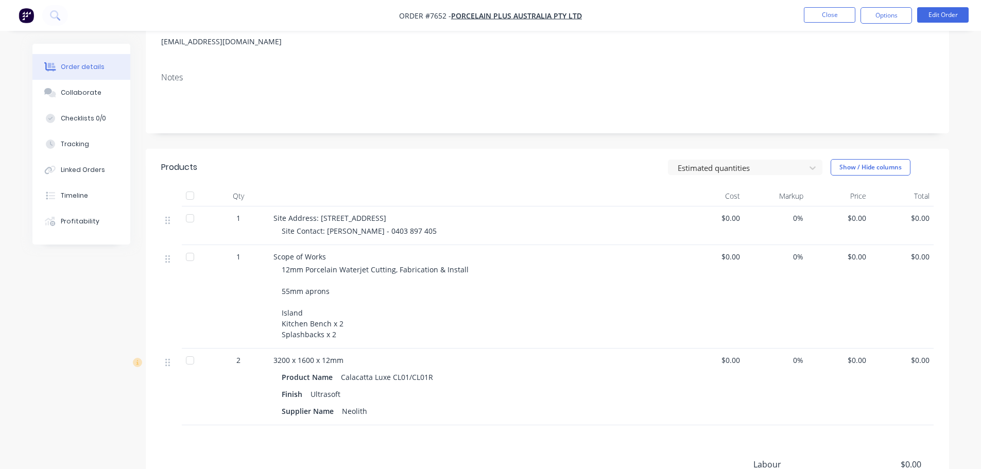
scroll to position [154, 0]
click at [938, 17] on button "Edit Order" at bounding box center [942, 14] width 51 height 15
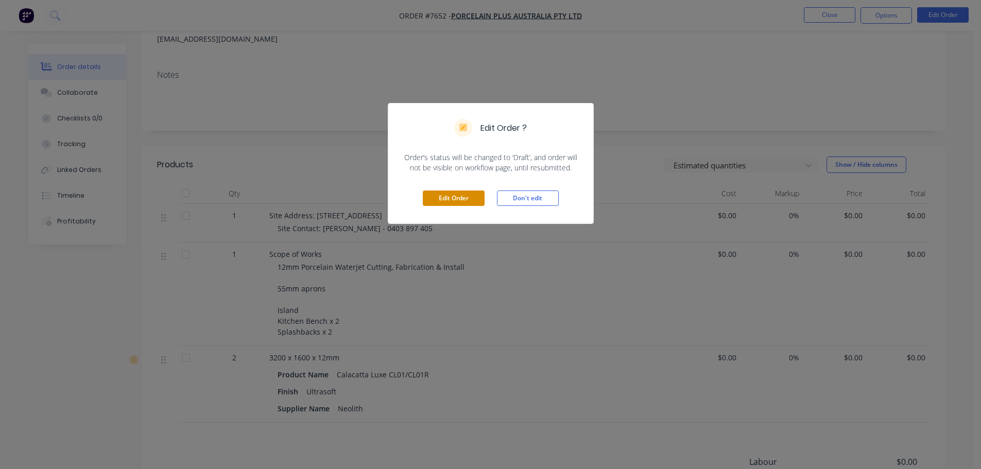
click at [439, 198] on button "Edit Order" at bounding box center [454, 198] width 62 height 15
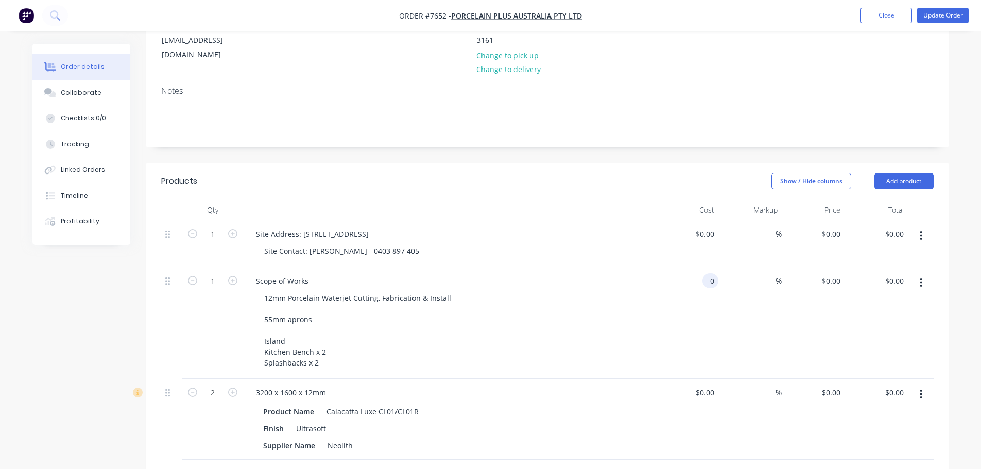
click at [708, 273] on input "0" at bounding box center [712, 280] width 12 height 15
type input "$4,070.00"
click at [937, 16] on button "Update Order" at bounding box center [942, 15] width 51 height 15
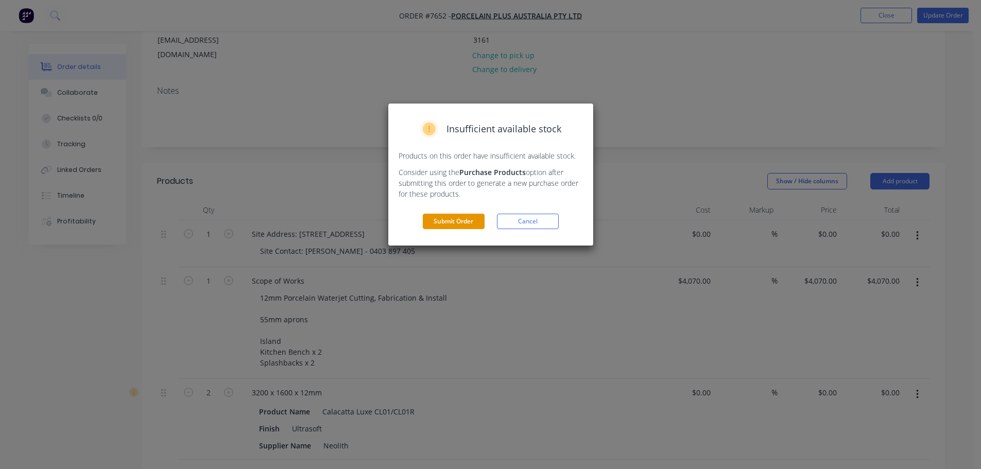
click at [448, 222] on button "Submit Order" at bounding box center [454, 221] width 62 height 15
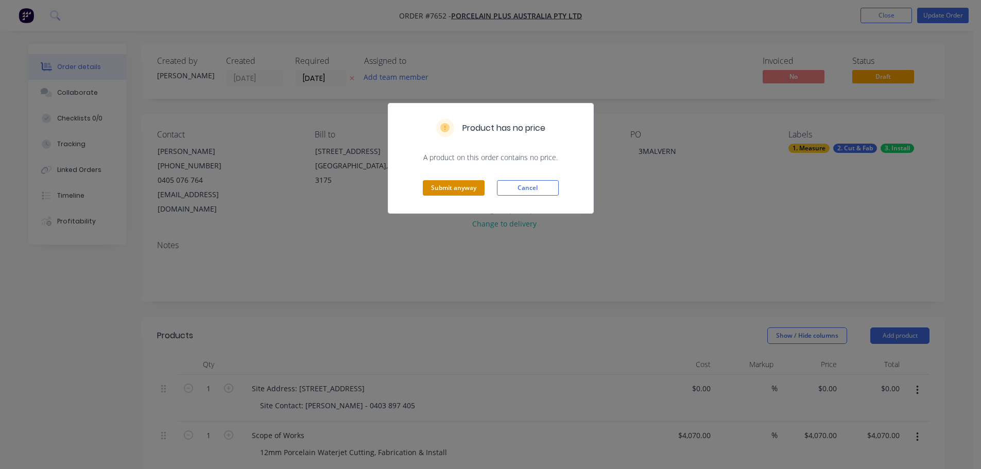
click at [454, 189] on button "Submit anyway" at bounding box center [454, 187] width 62 height 15
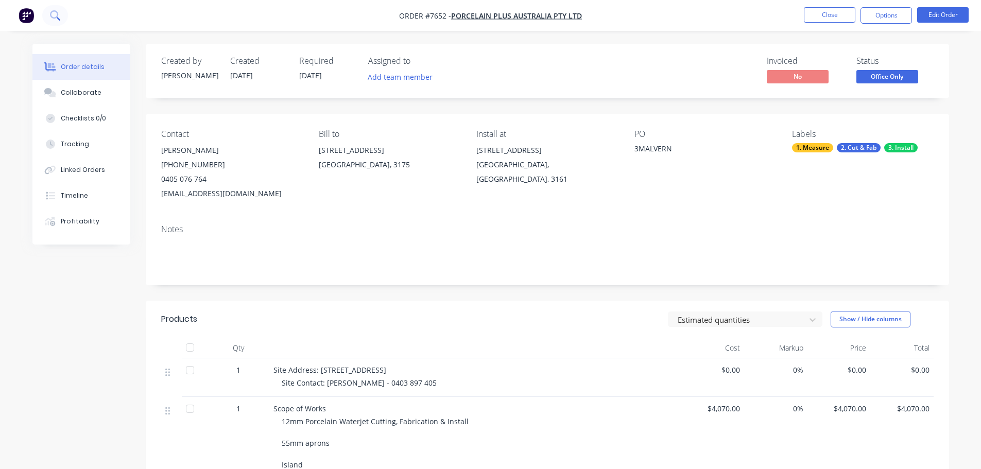
click at [62, 15] on button at bounding box center [55, 15] width 26 height 21
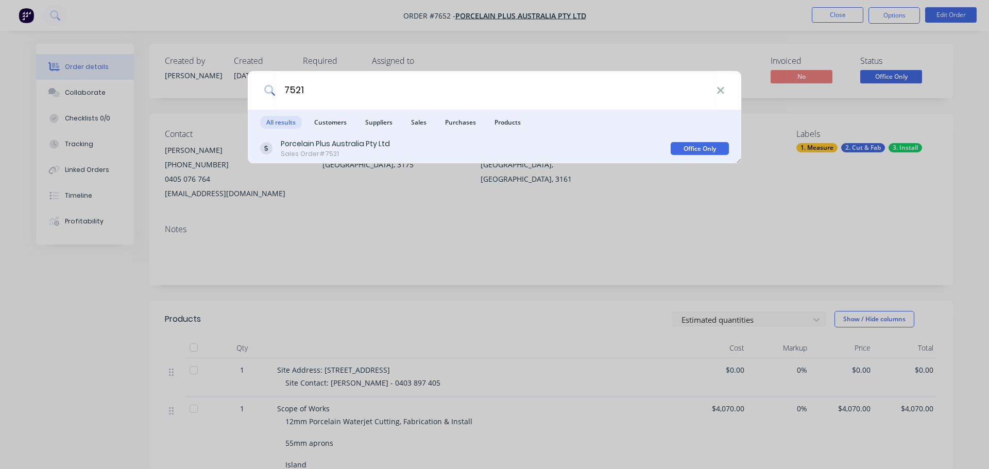
type input "7521"
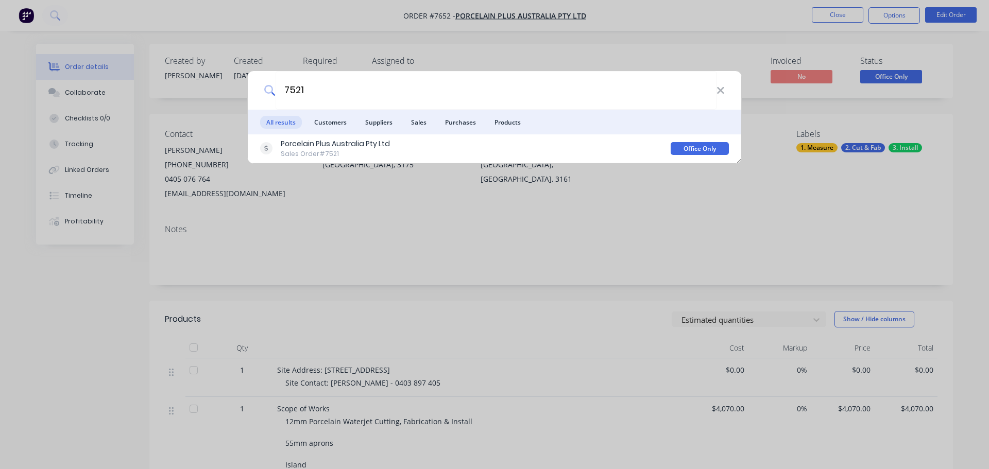
click at [299, 149] on div "Porcelain Plus Australia Pty Ltd Sales Order #7521" at bounding box center [335, 149] width 109 height 20
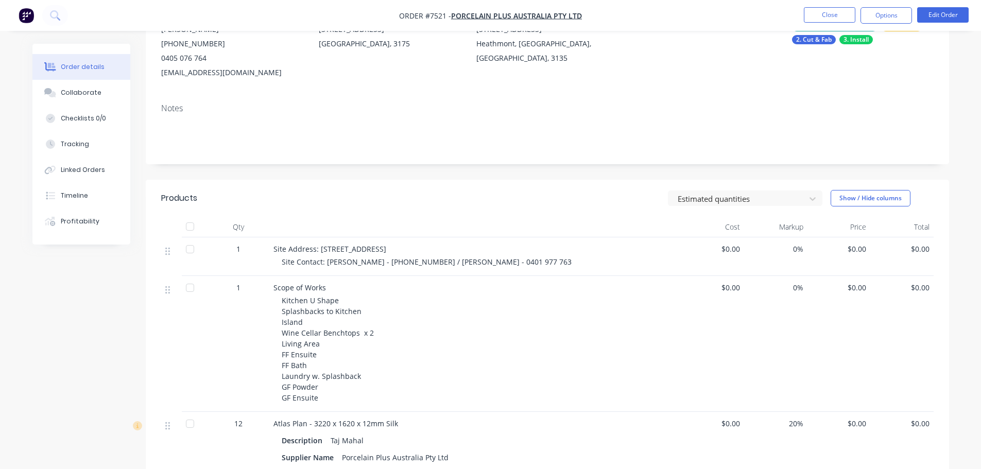
scroll to position [103, 0]
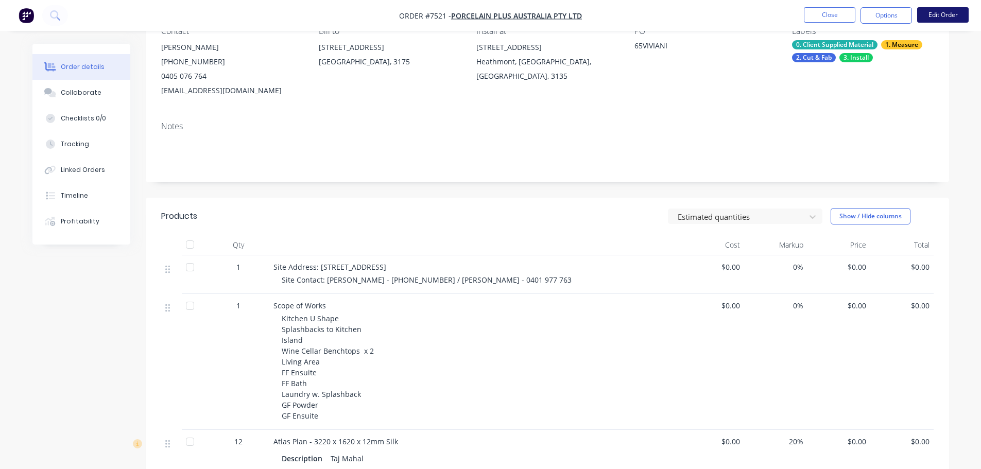
click at [945, 11] on button "Edit Order" at bounding box center [942, 14] width 51 height 15
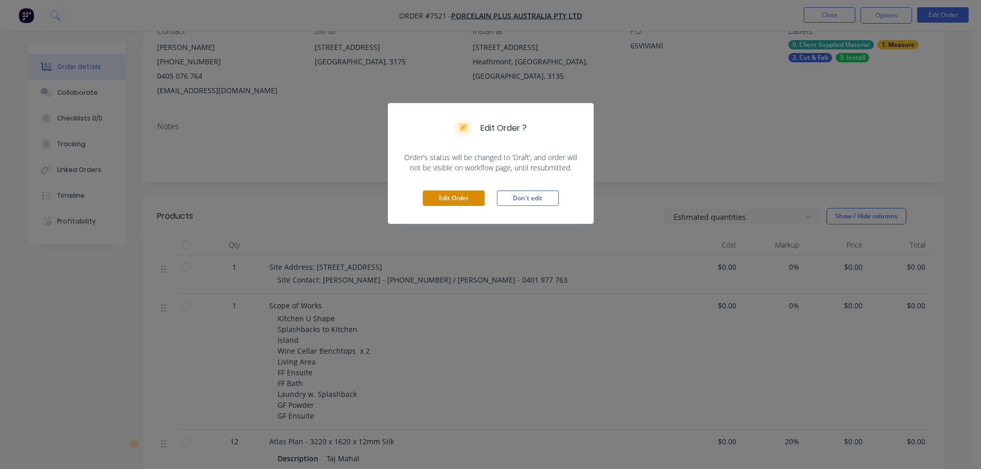
click at [451, 195] on button "Edit Order" at bounding box center [454, 198] width 62 height 15
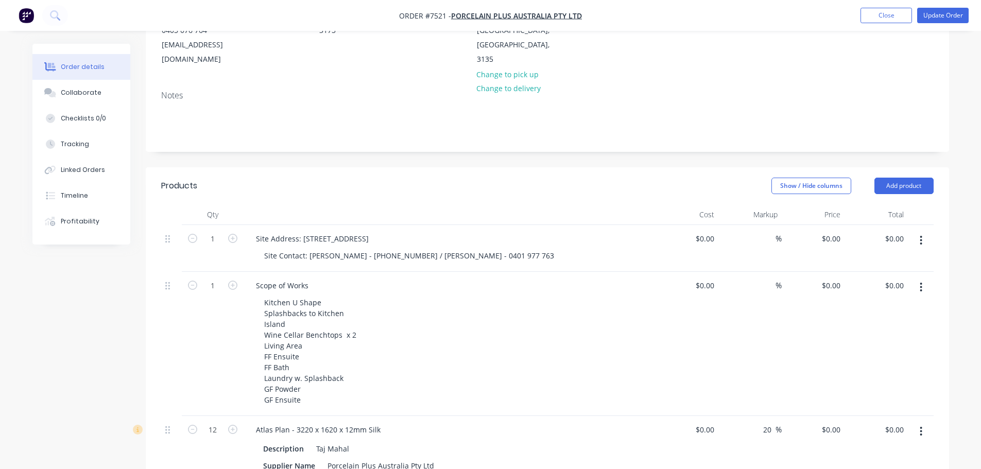
scroll to position [154, 0]
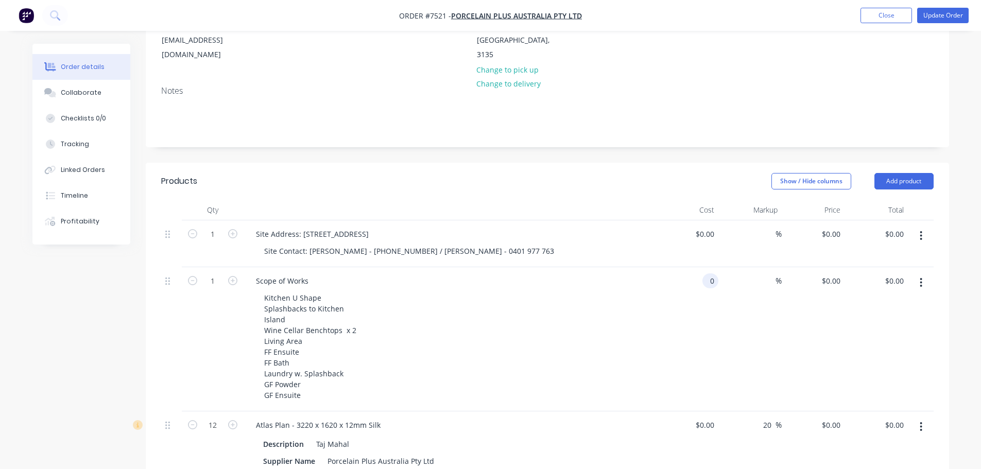
click at [706, 273] on input "0" at bounding box center [712, 280] width 12 height 15
type input "$13,850.00"
click at [941, 11] on button "Update Order" at bounding box center [942, 15] width 51 height 15
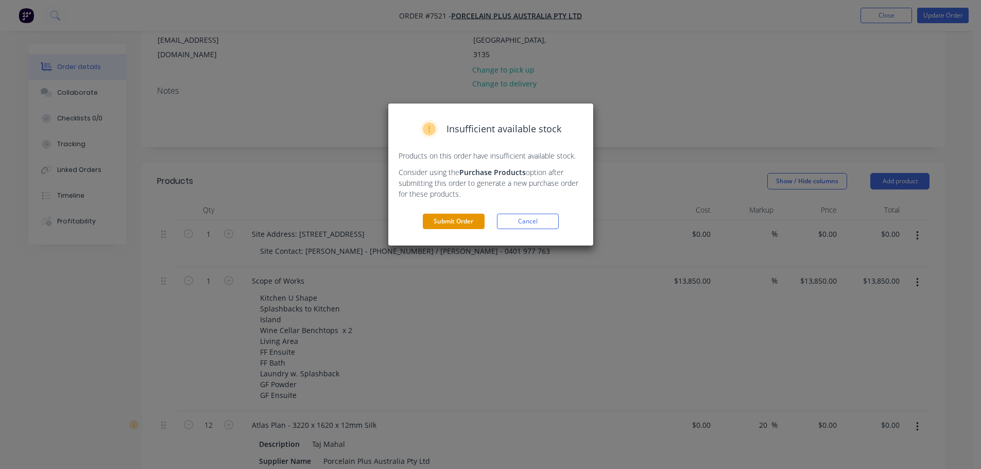
click at [440, 220] on button "Submit Order" at bounding box center [454, 221] width 62 height 15
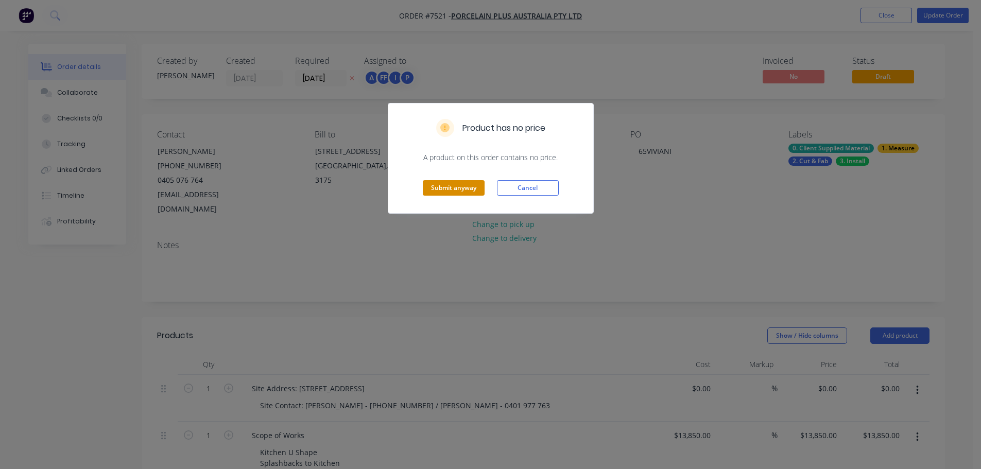
click at [458, 187] on button "Submit anyway" at bounding box center [454, 187] width 62 height 15
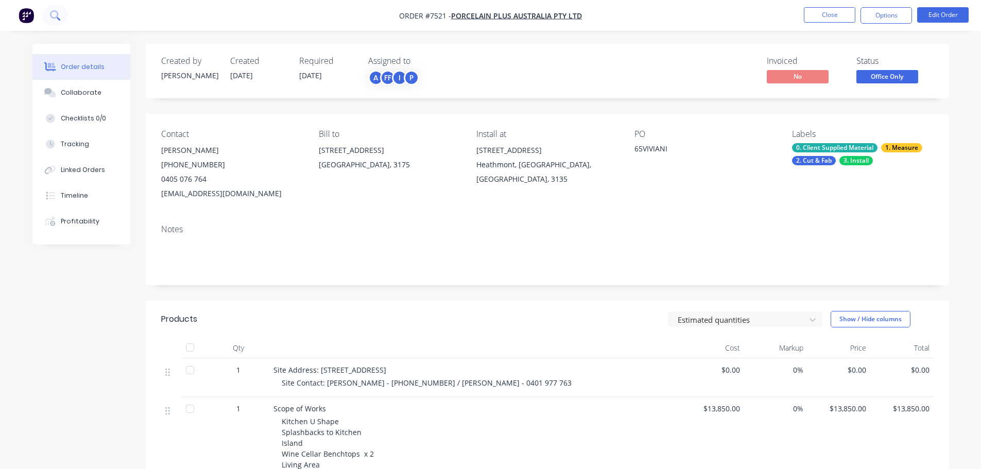
click at [58, 15] on icon at bounding box center [55, 15] width 10 height 10
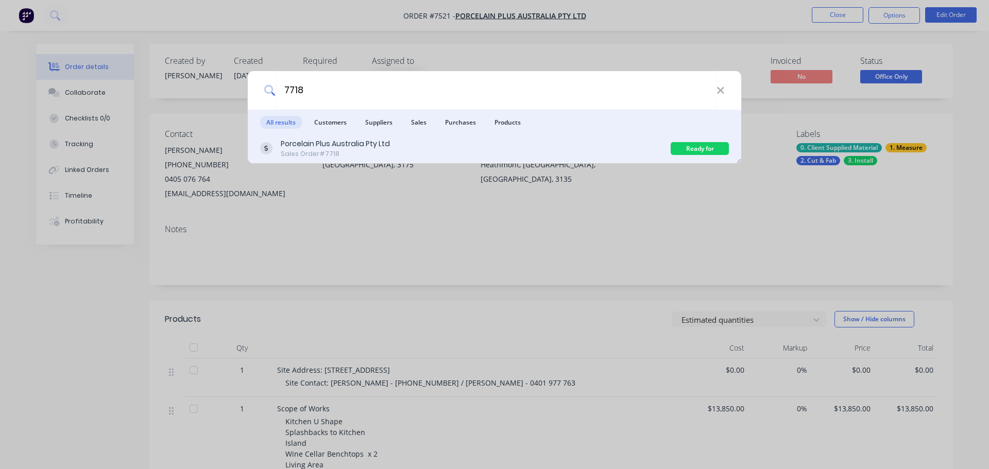
type input "7718"
click at [315, 143] on div "Porcelain Plus Australia Pty Ltd" at bounding box center [335, 144] width 109 height 11
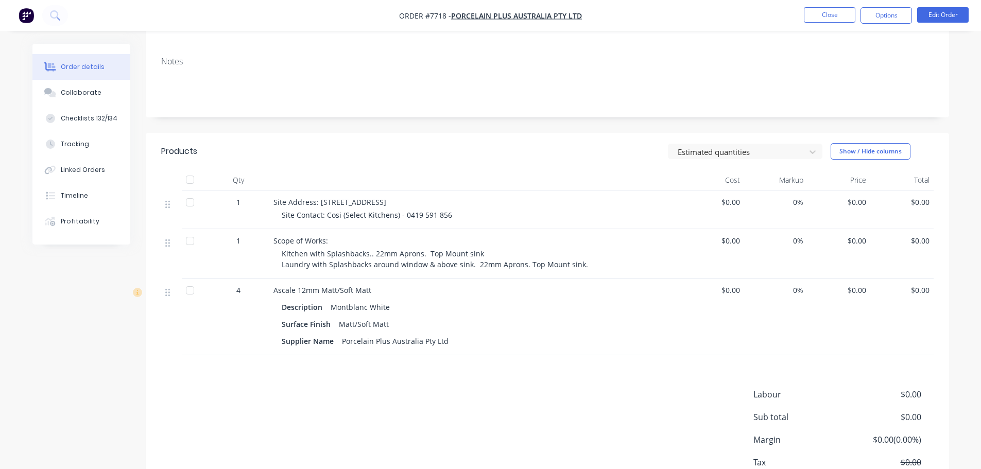
scroll to position [206, 0]
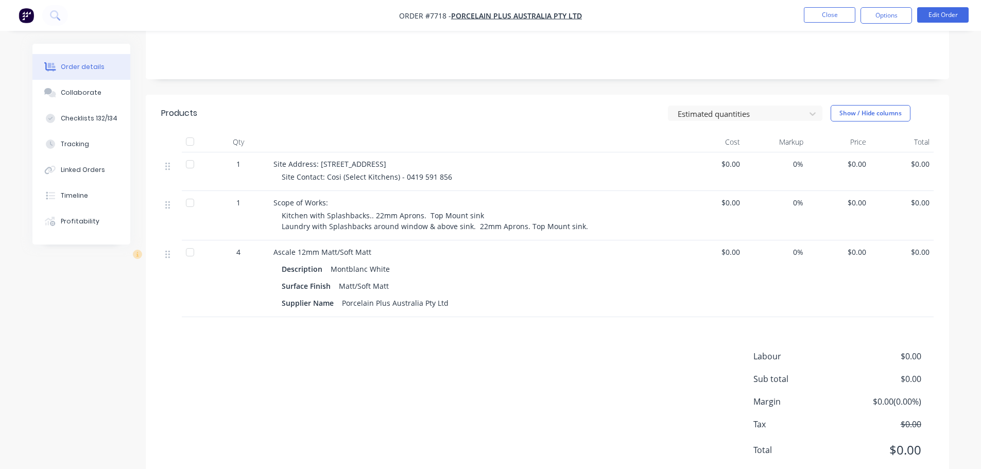
click at [729, 206] on span "$0.00" at bounding box center [712, 202] width 55 height 11
click at [929, 13] on button "Edit Order" at bounding box center [942, 14] width 51 height 15
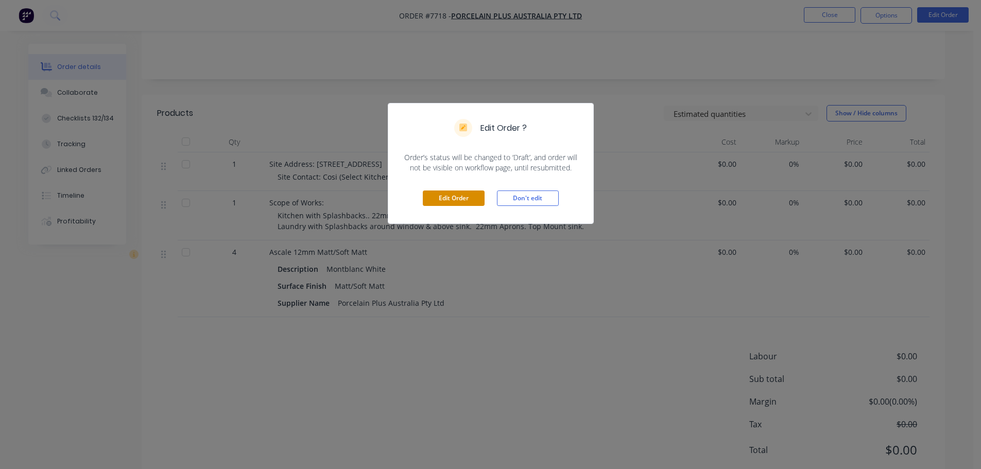
click at [469, 195] on button "Edit Order" at bounding box center [454, 198] width 62 height 15
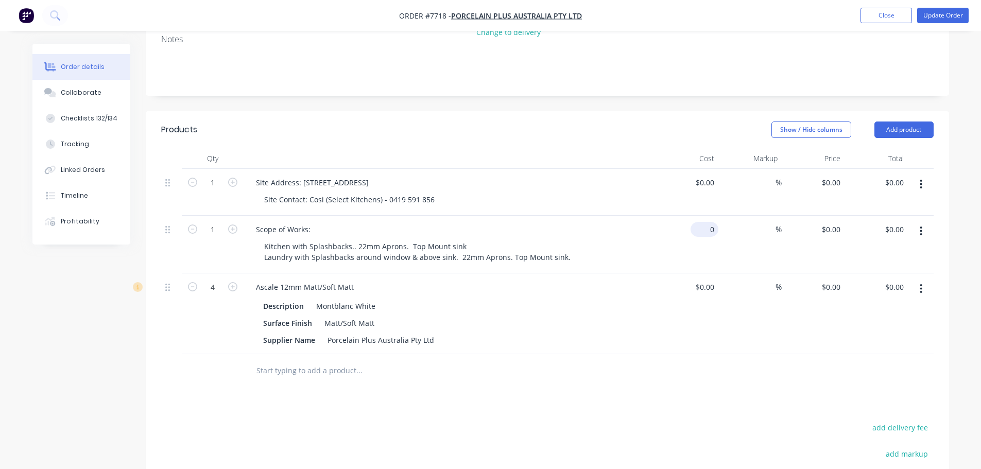
click at [706, 222] on div "0 $0.00" at bounding box center [704, 229] width 28 height 15
type input "$4,380.00"
click at [925, 15] on button "Update Order" at bounding box center [942, 15] width 51 height 15
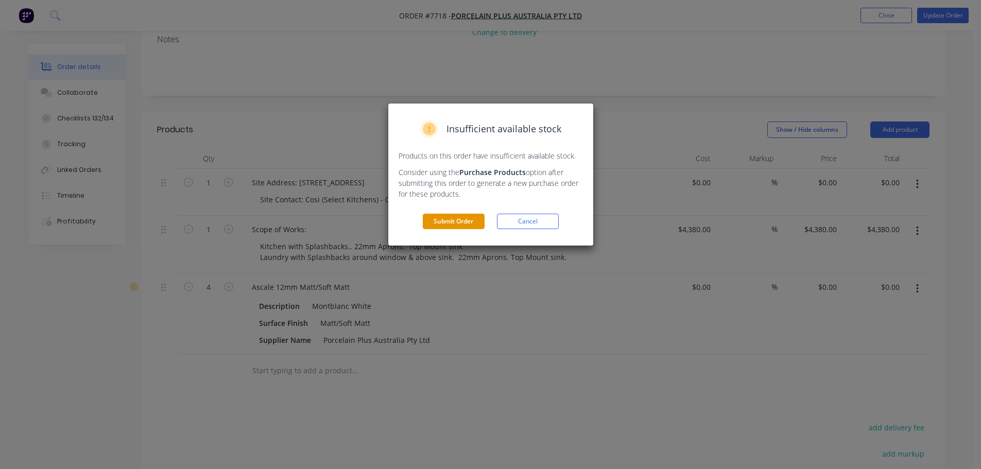
click at [451, 220] on button "Submit Order" at bounding box center [454, 221] width 62 height 15
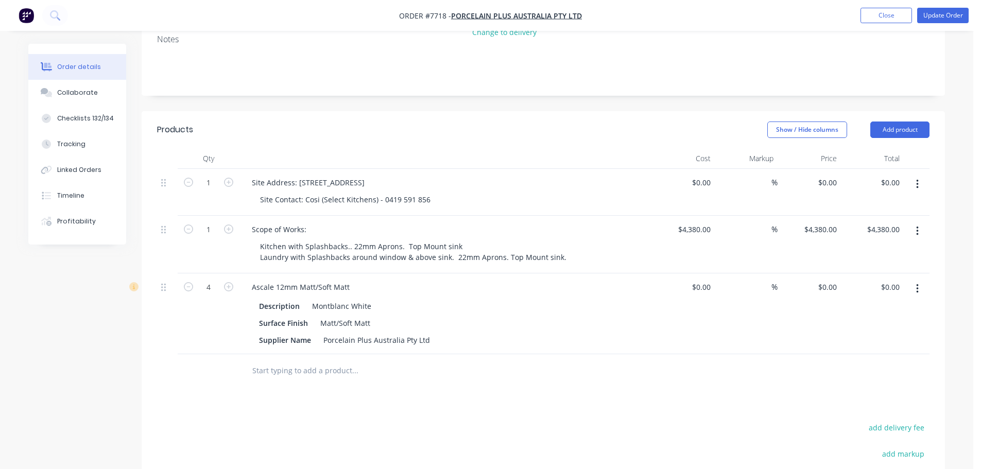
scroll to position [0, 0]
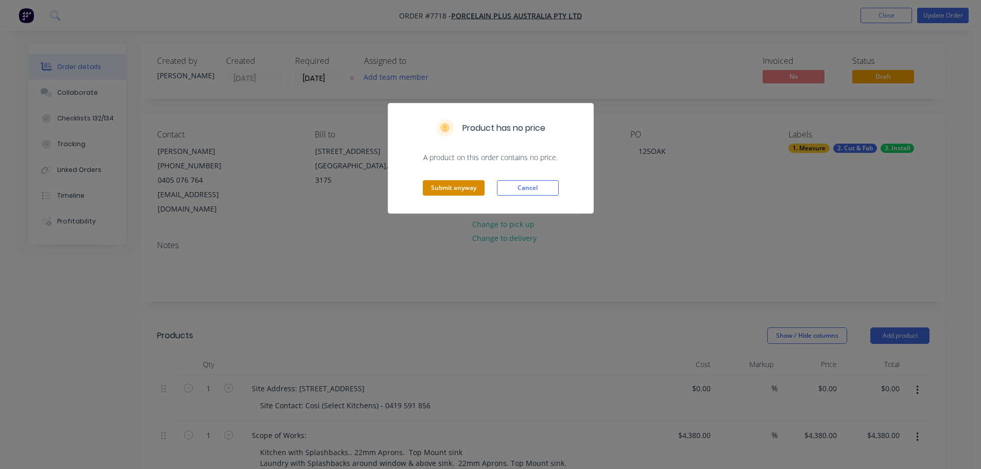
click at [458, 184] on button "Submit anyway" at bounding box center [454, 187] width 62 height 15
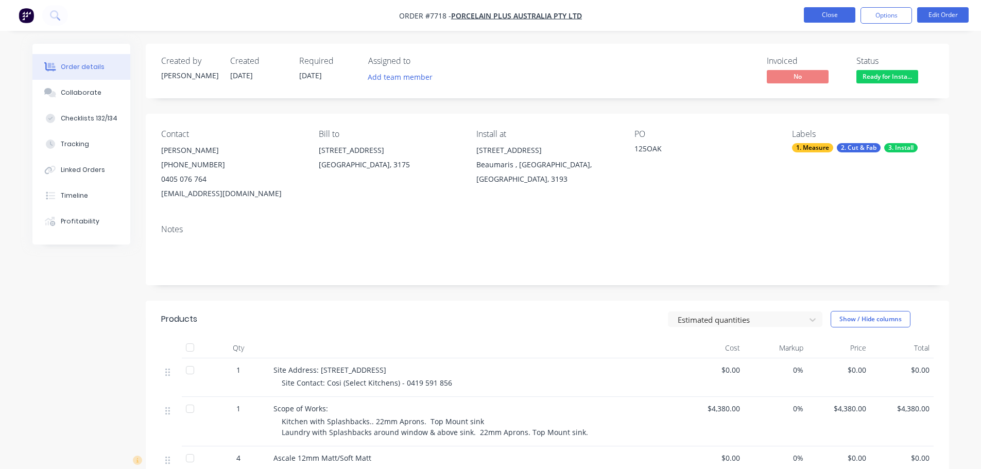
click at [827, 15] on button "Close" at bounding box center [829, 14] width 51 height 15
